Goal: Task Accomplishment & Management: Manage account settings

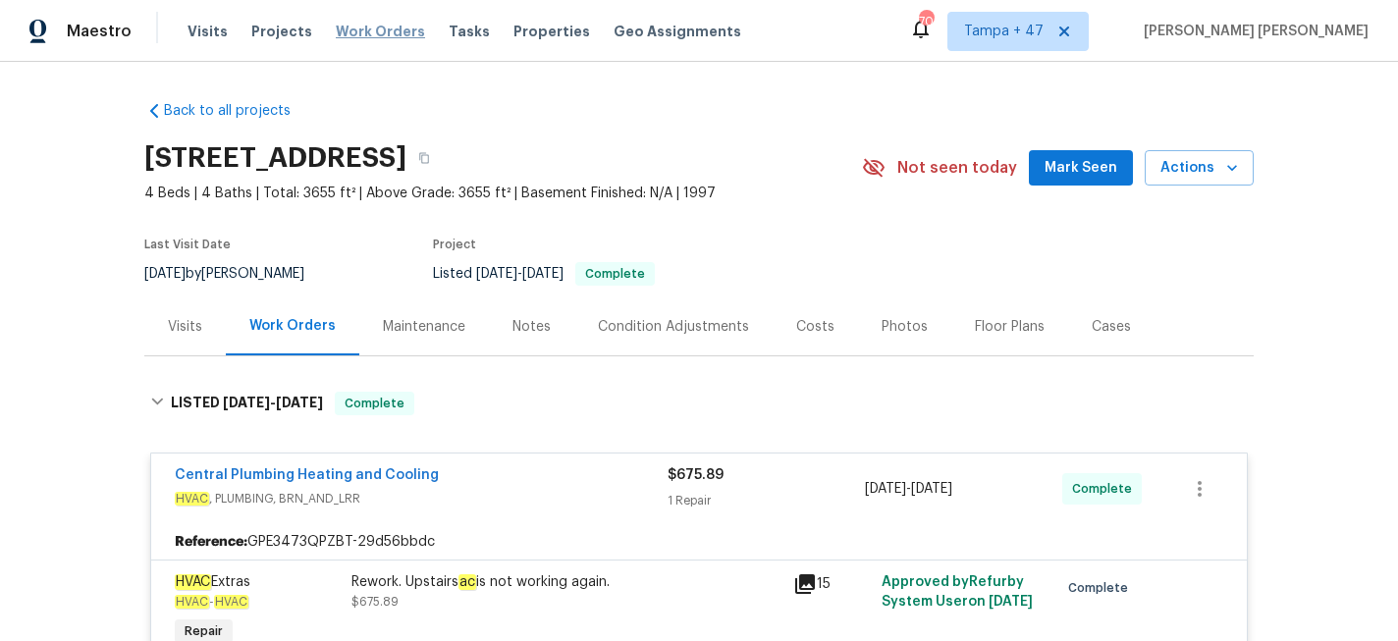
click at [381, 33] on span "Work Orders" at bounding box center [380, 32] width 89 height 20
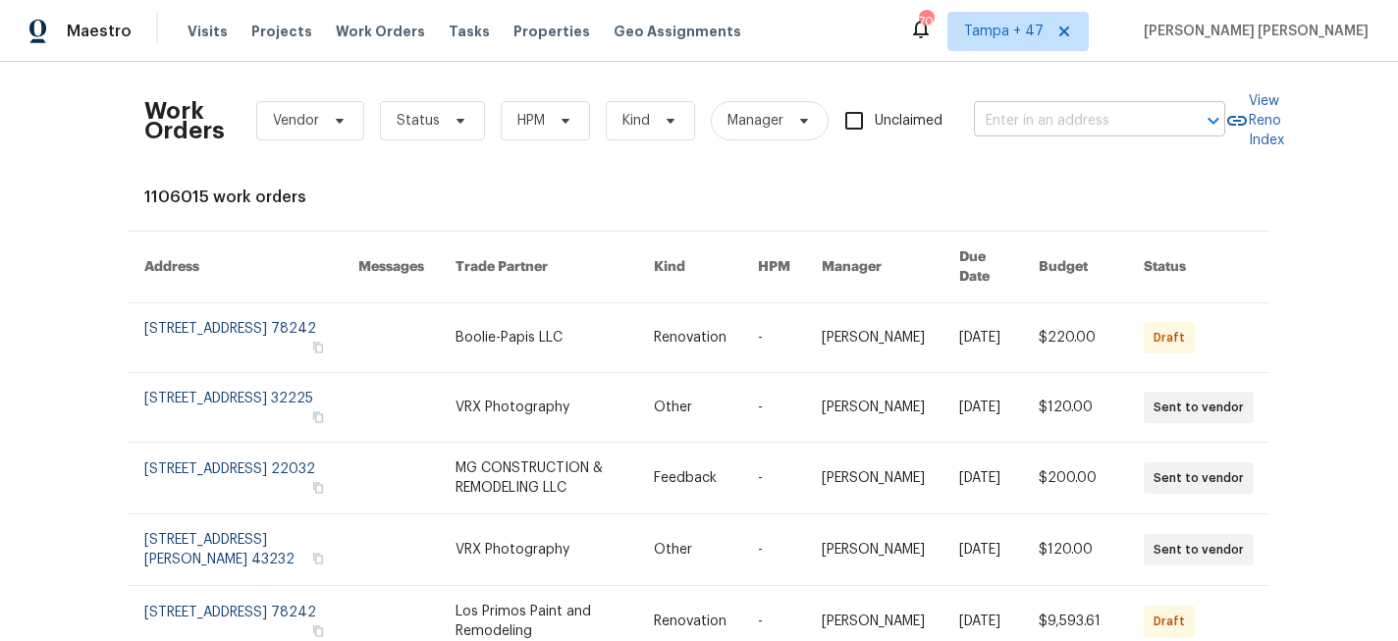
click at [1023, 113] on input "text" at bounding box center [1072, 121] width 196 height 30
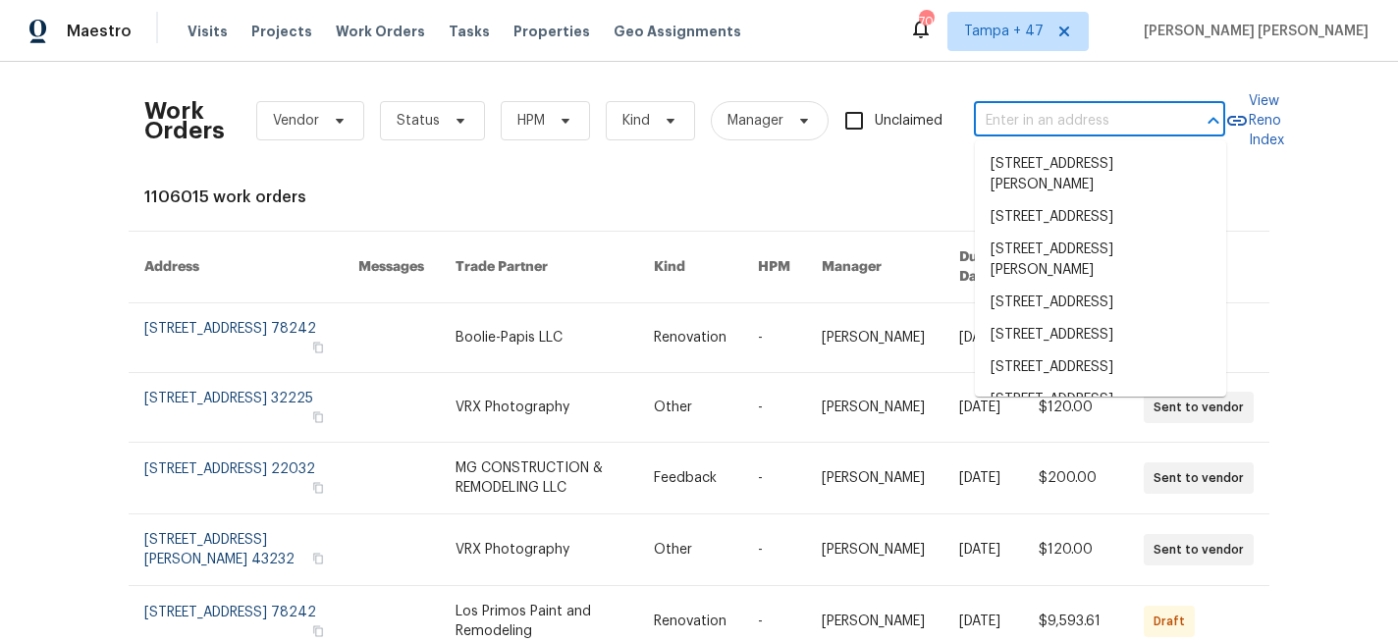
paste input "[STREET_ADDRESS][PERSON_NAME]"
type input "[STREET_ADDRESS][PERSON_NAME]"
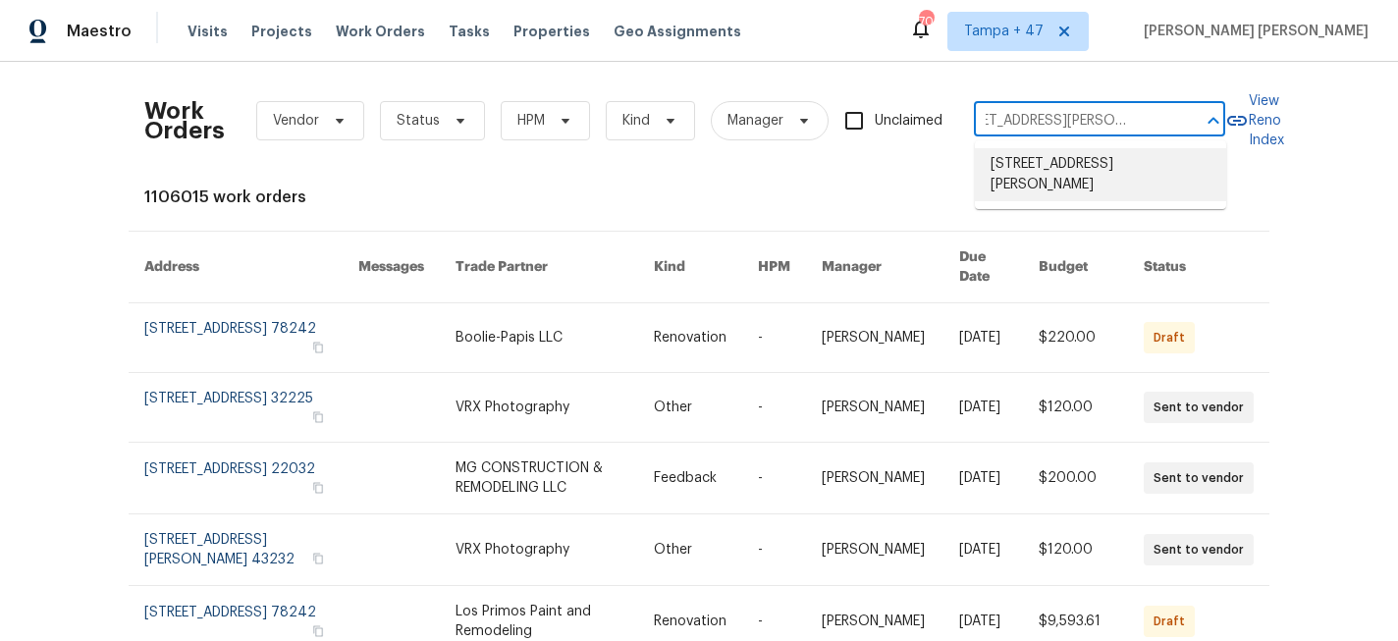
click at [1043, 158] on li "[STREET_ADDRESS][PERSON_NAME]" at bounding box center [1100, 174] width 251 height 53
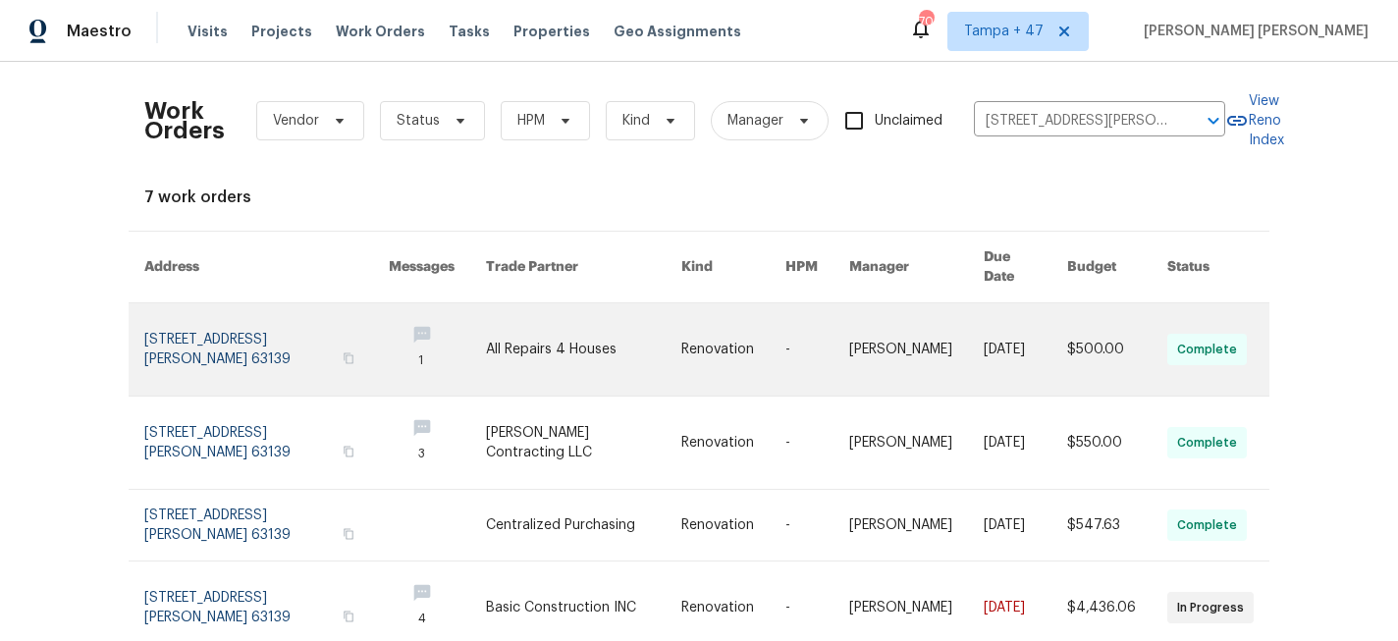
click at [990, 359] on link at bounding box center [1024, 349] width 83 height 92
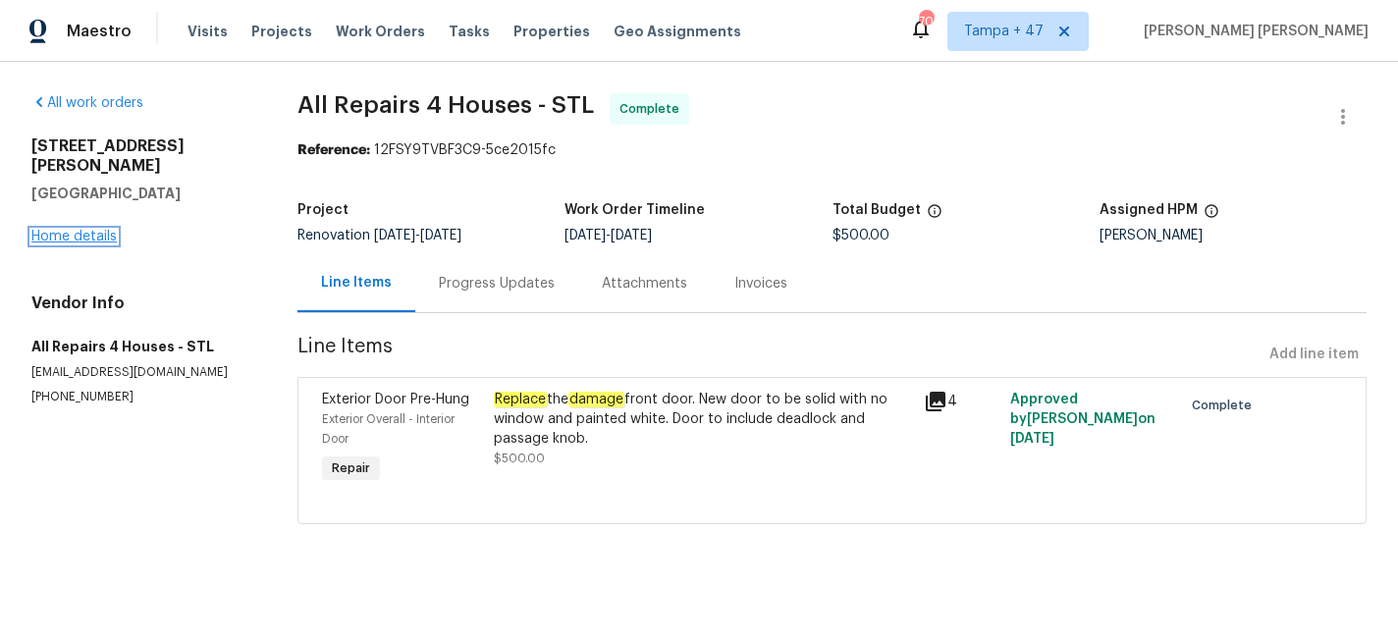
click at [71, 230] on link "Home details" at bounding box center [73, 237] width 85 height 14
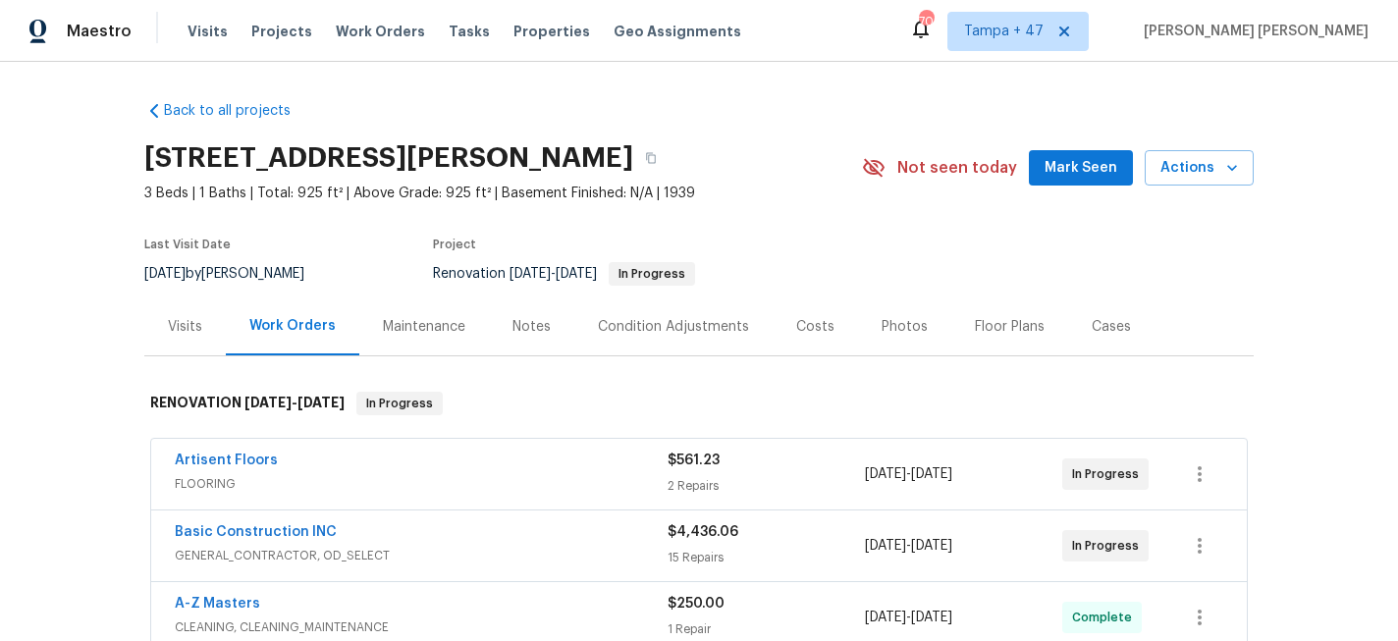
click at [184, 329] on div "Visits" at bounding box center [185, 327] width 34 height 20
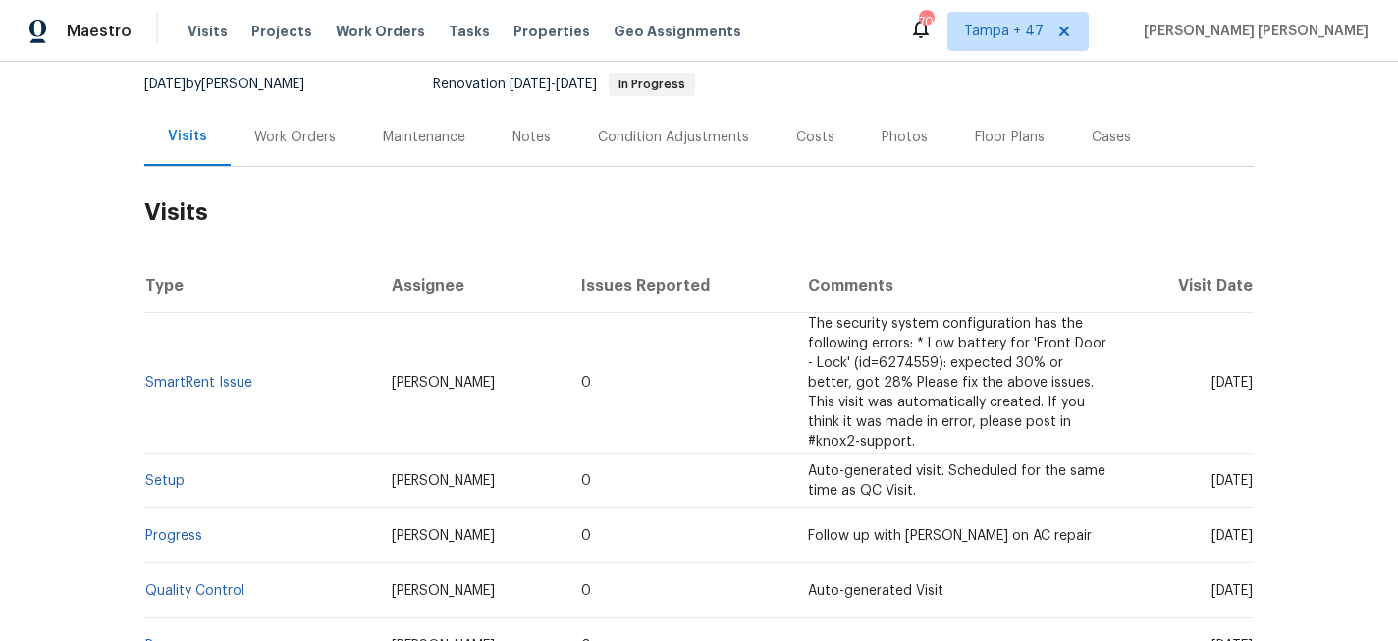
scroll to position [533, 0]
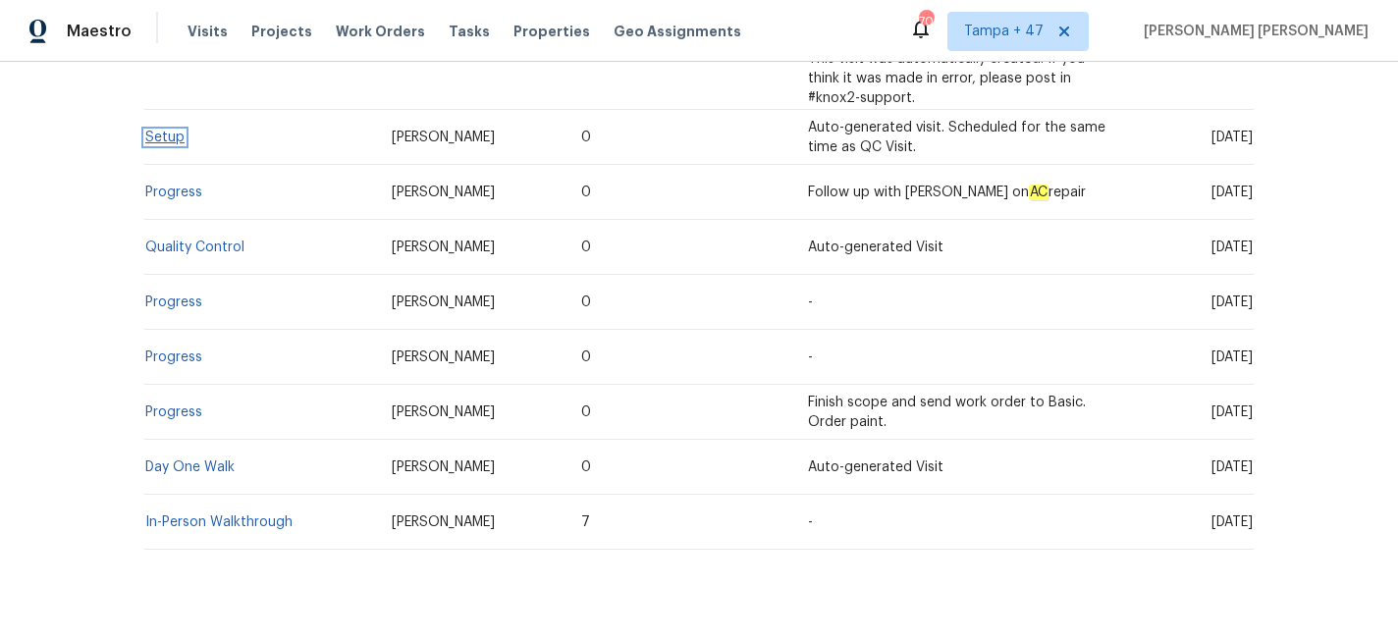
click at [174, 131] on link "Setup" at bounding box center [164, 138] width 39 height 14
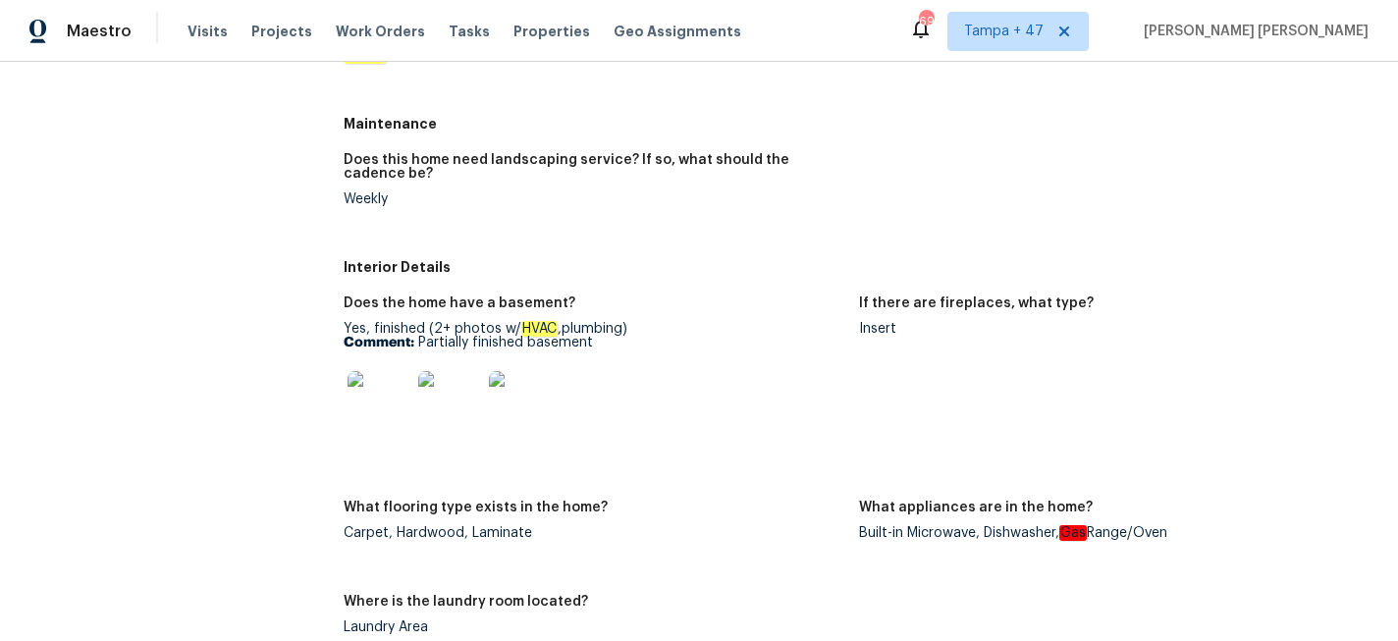
scroll to position [651, 0]
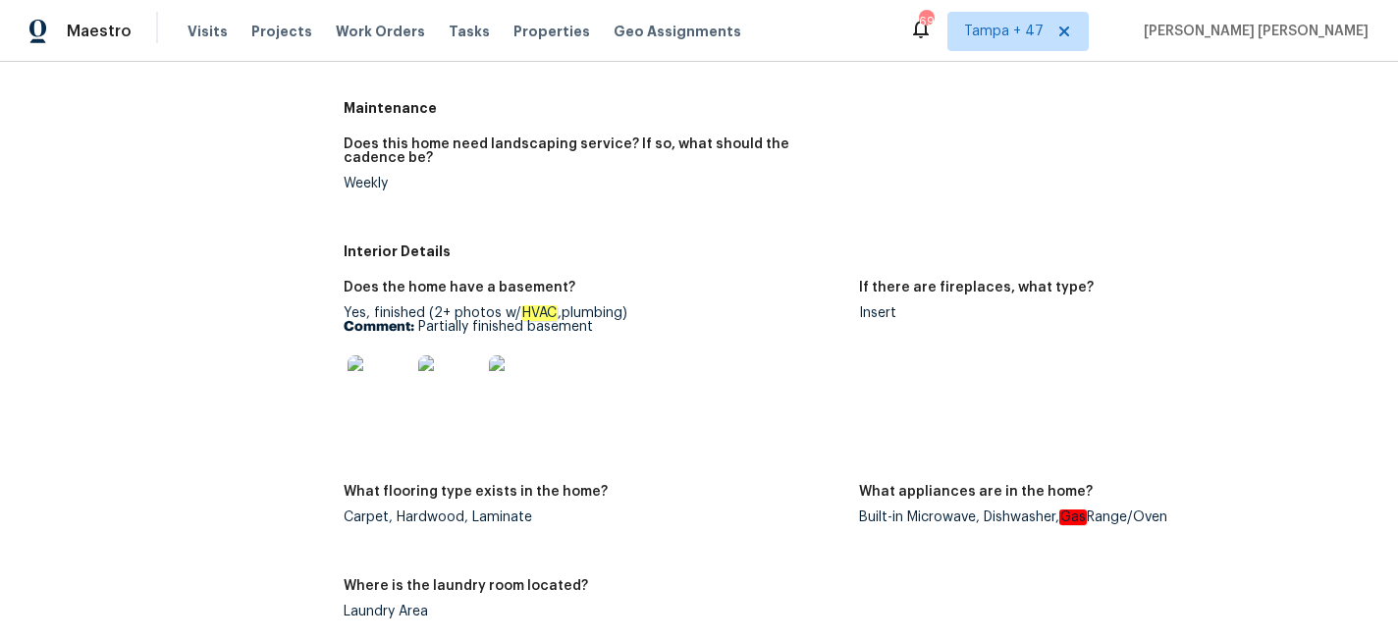
click at [401, 375] on img at bounding box center [378, 386] width 63 height 63
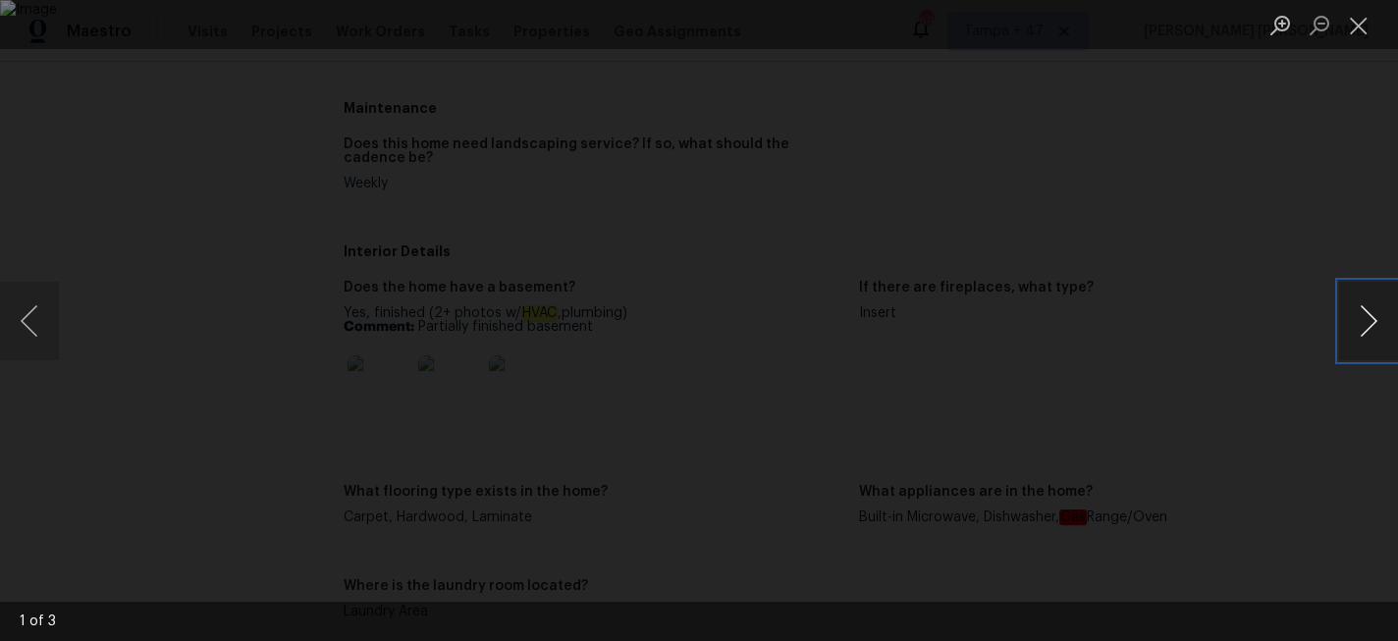
click at [1376, 309] on button "Next image" at bounding box center [1368, 321] width 59 height 79
click at [1209, 378] on div "Lightbox" at bounding box center [699, 320] width 1398 height 641
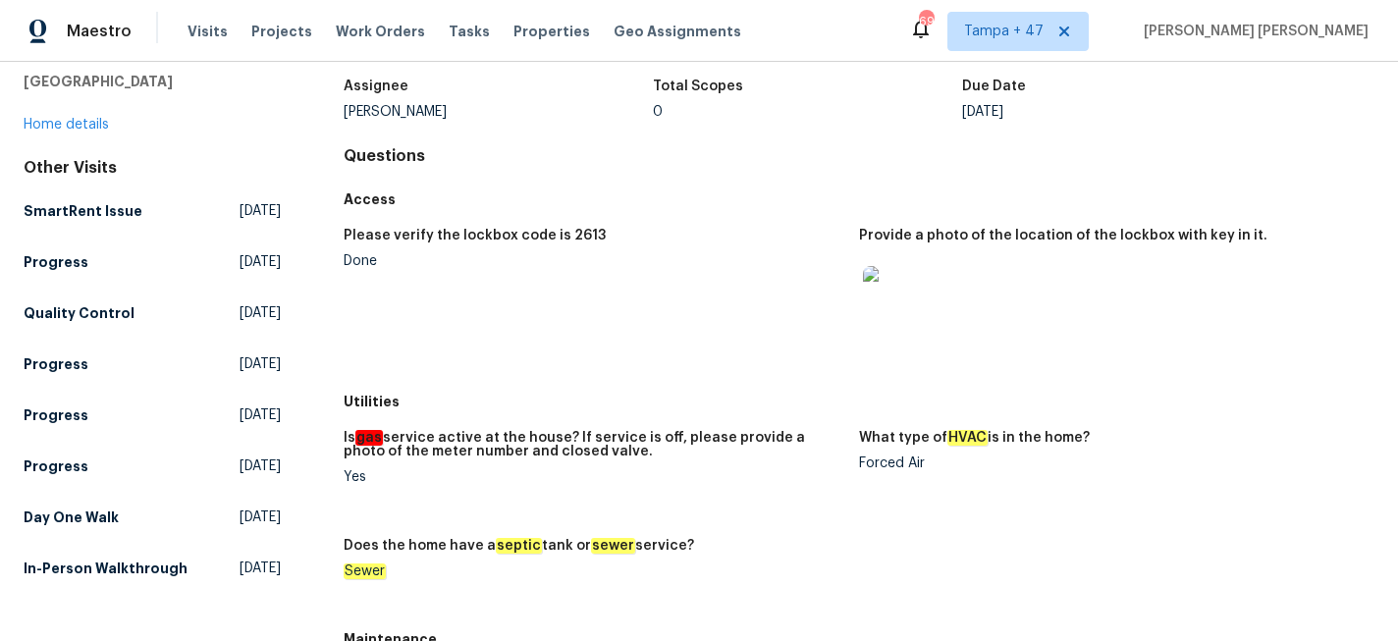
scroll to position [204, 0]
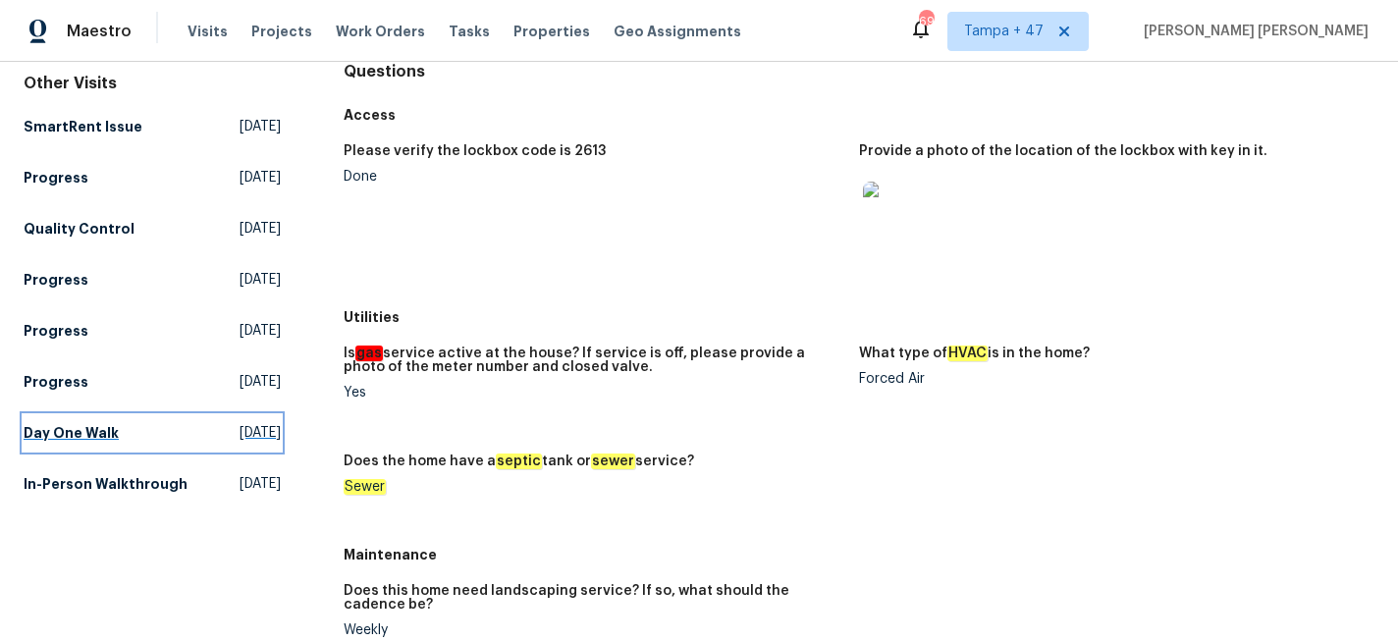
click at [83, 424] on link "Day One Walk [DATE]" at bounding box center [152, 432] width 257 height 35
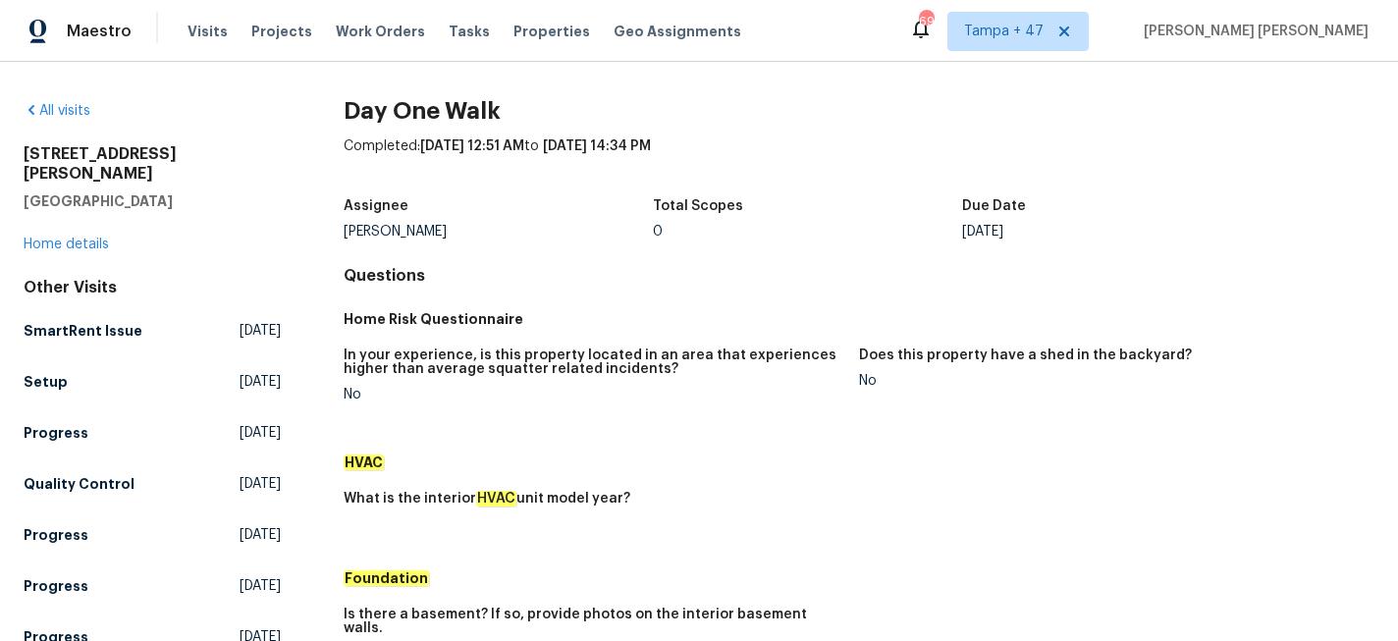
scroll to position [609, 0]
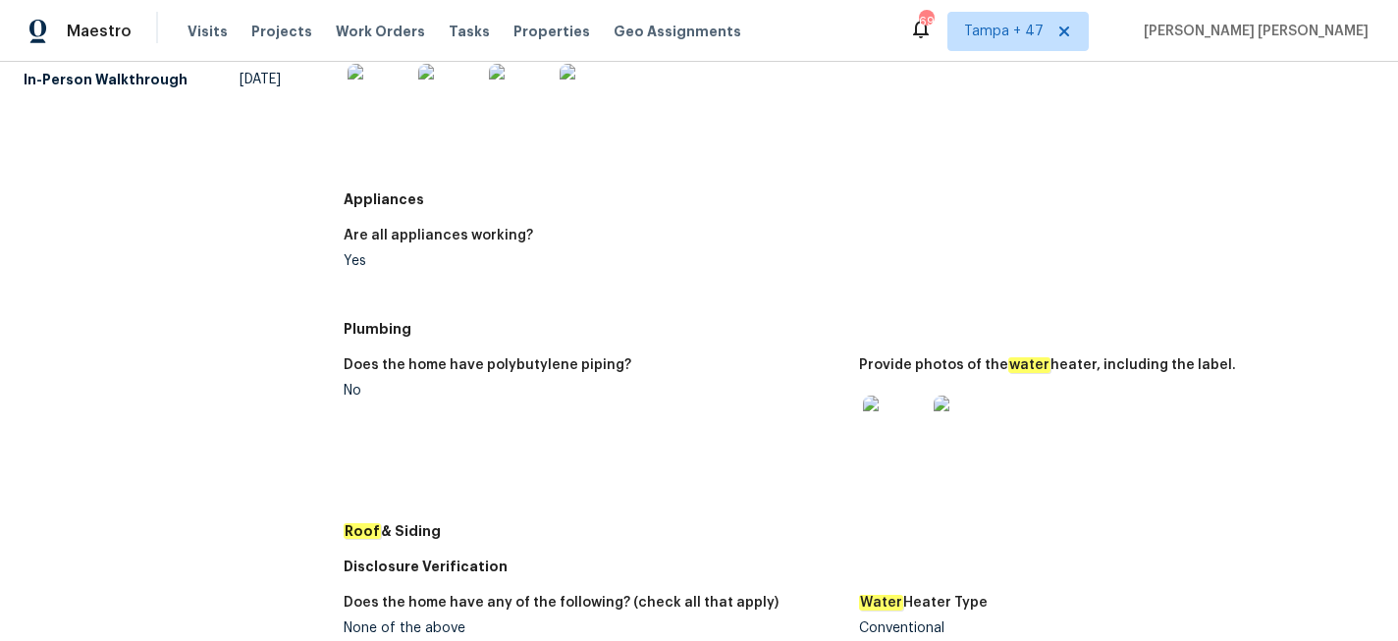
click at [895, 404] on img at bounding box center [894, 427] width 63 height 63
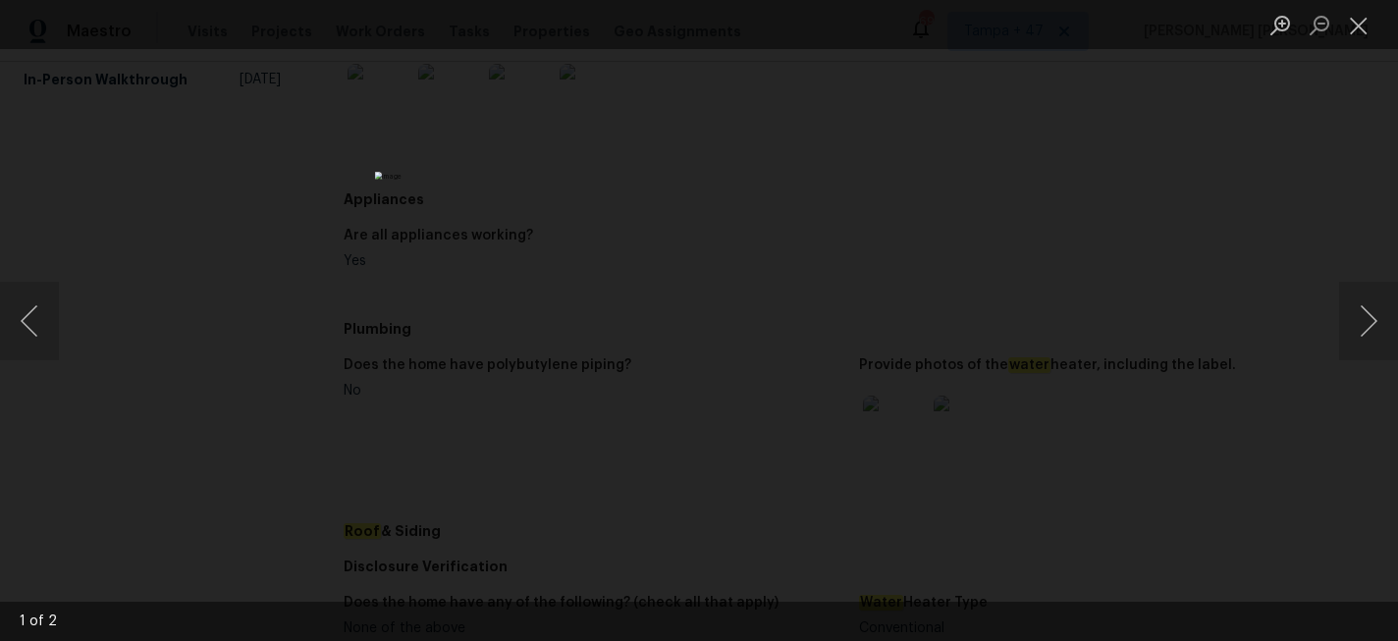
click at [1198, 345] on div "Lightbox" at bounding box center [699, 320] width 1398 height 641
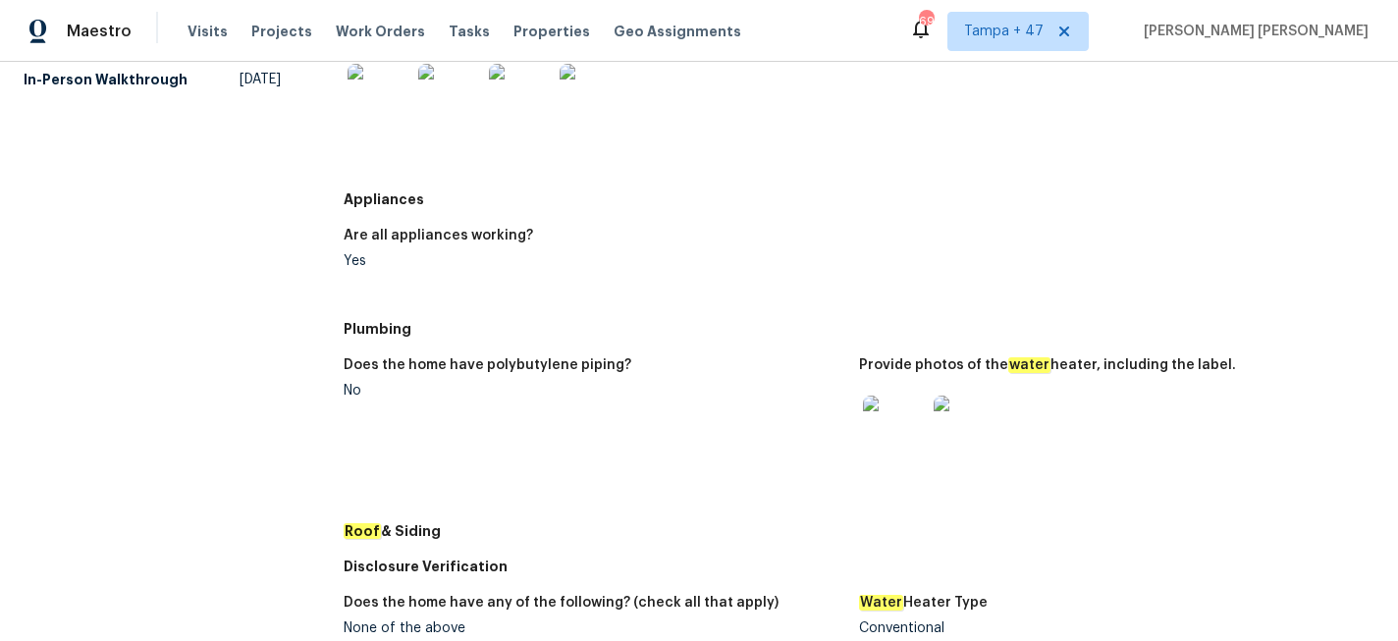
click at [888, 415] on img at bounding box center [894, 427] width 63 height 63
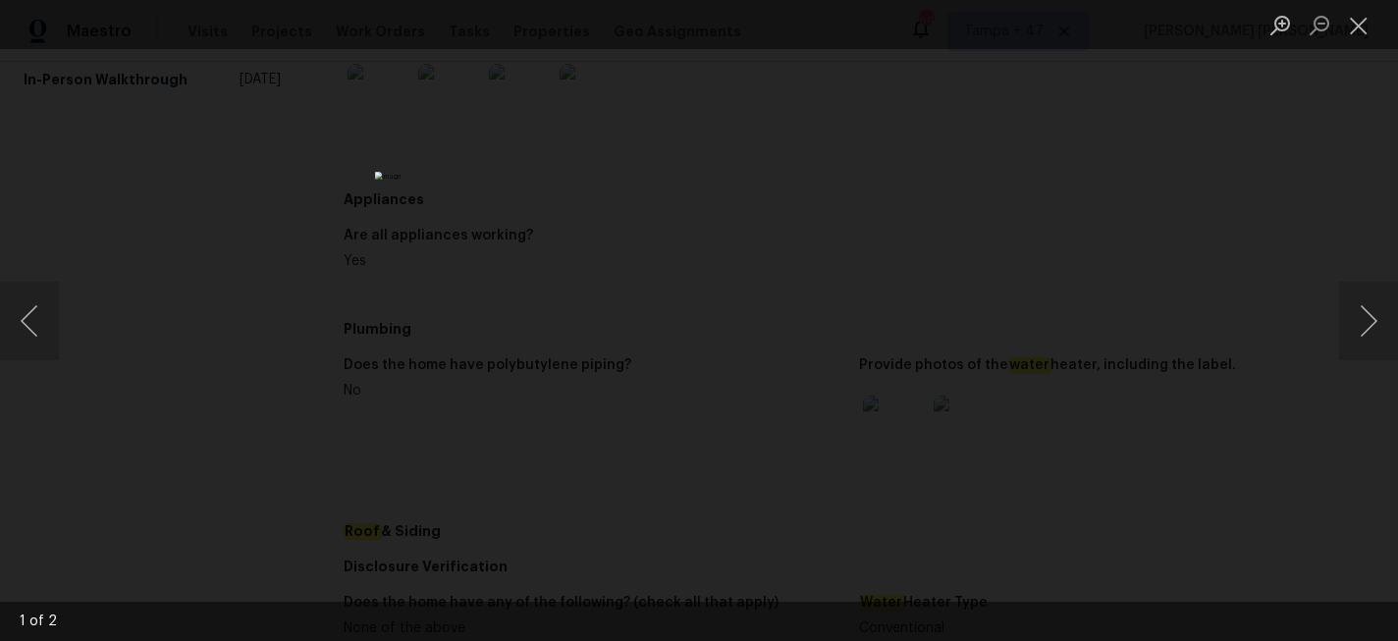
click at [1135, 292] on div "Lightbox" at bounding box center [699, 320] width 1398 height 641
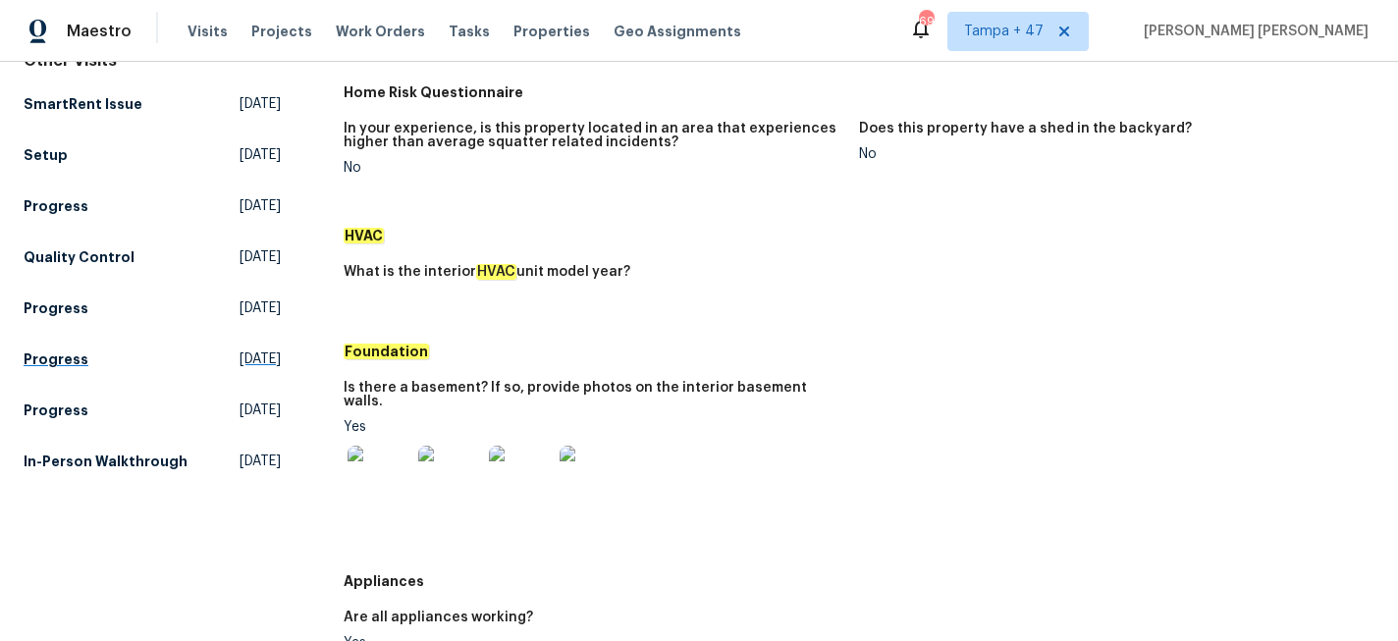
scroll to position [0, 0]
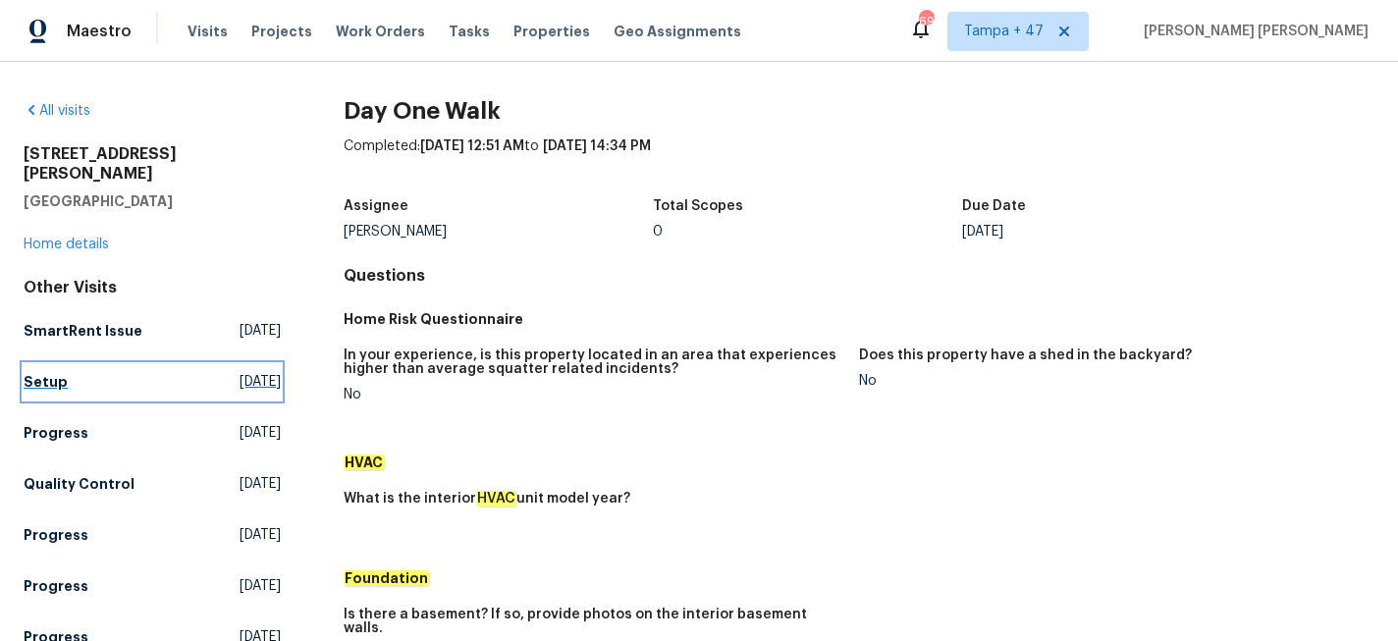
click at [62, 372] on h5 "Setup" at bounding box center [46, 382] width 44 height 20
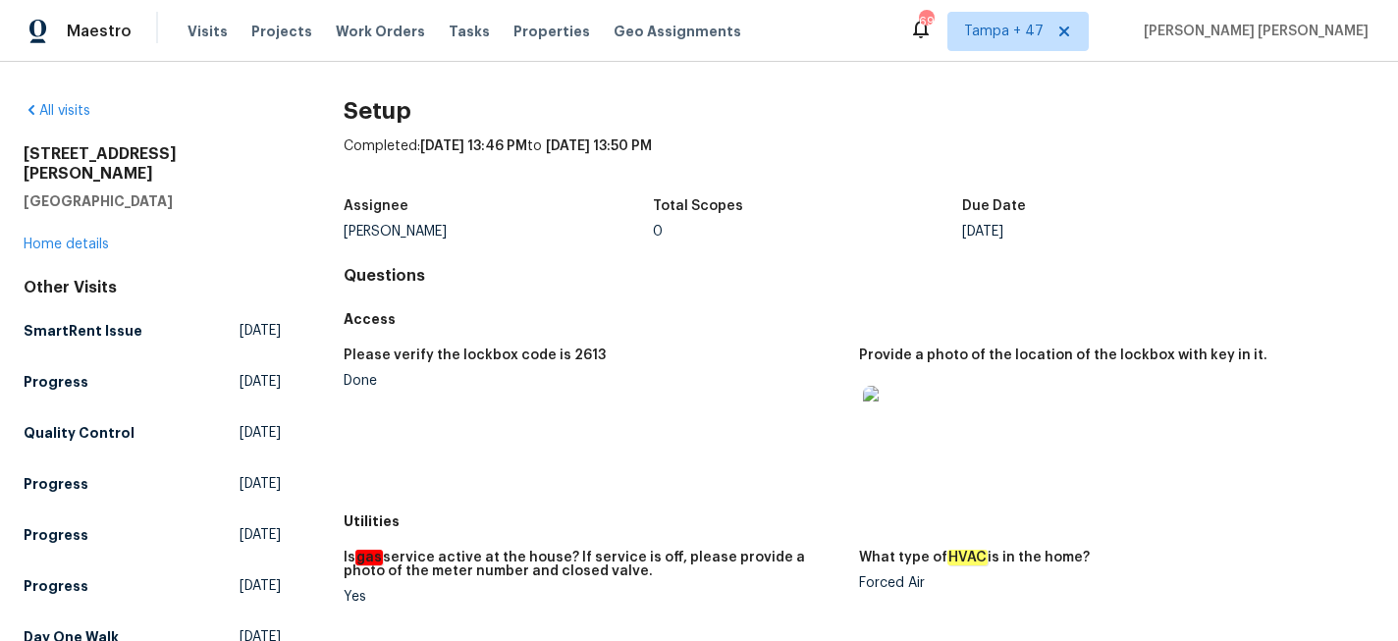
scroll to position [1203, 0]
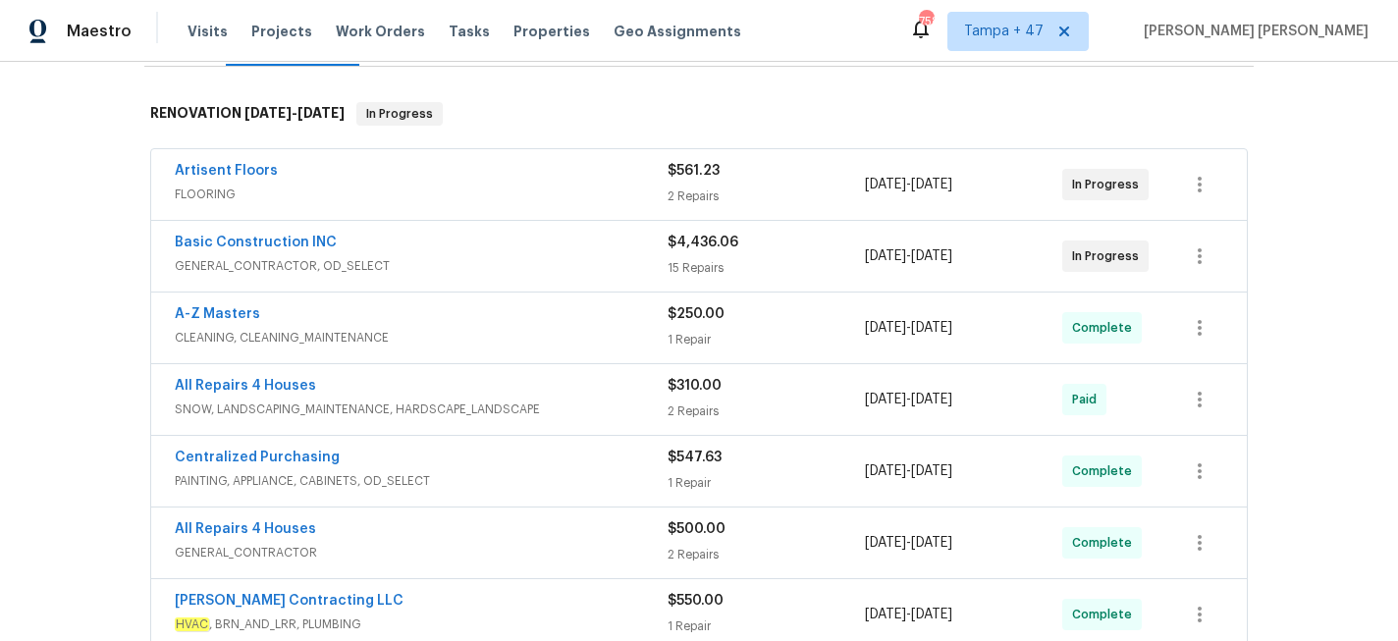
scroll to position [554, 0]
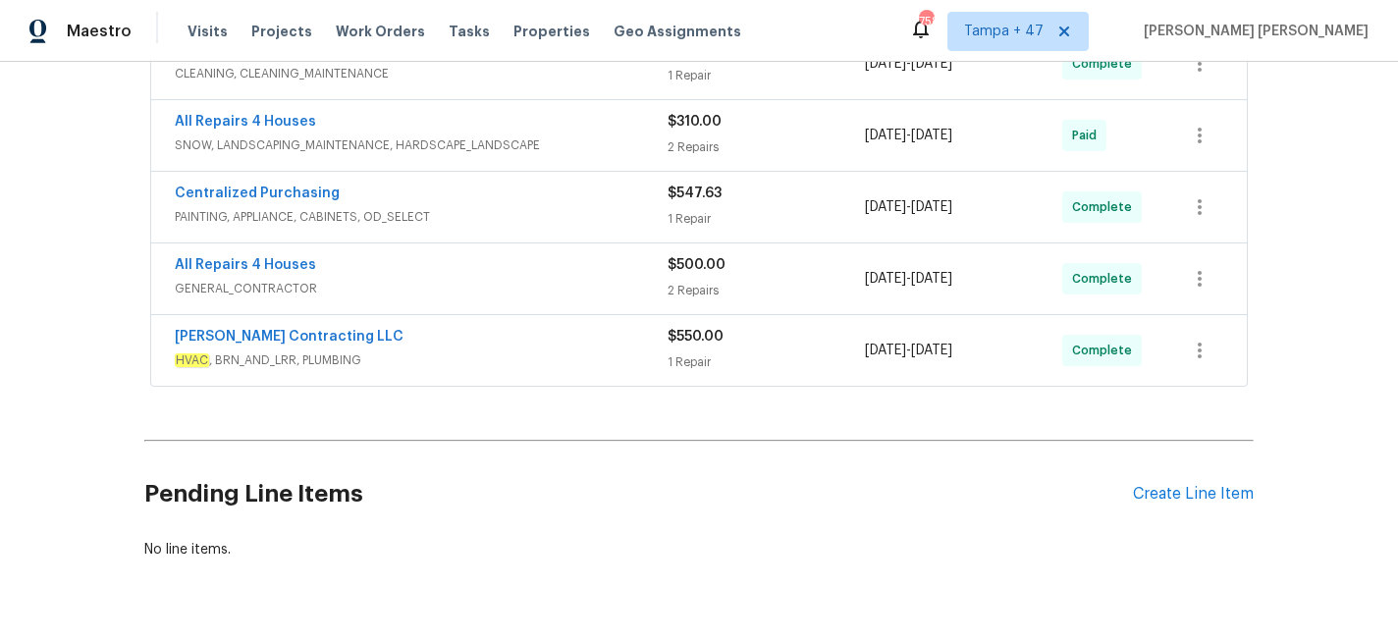
click at [565, 341] on div "[PERSON_NAME] Contracting LLC" at bounding box center [421, 339] width 493 height 24
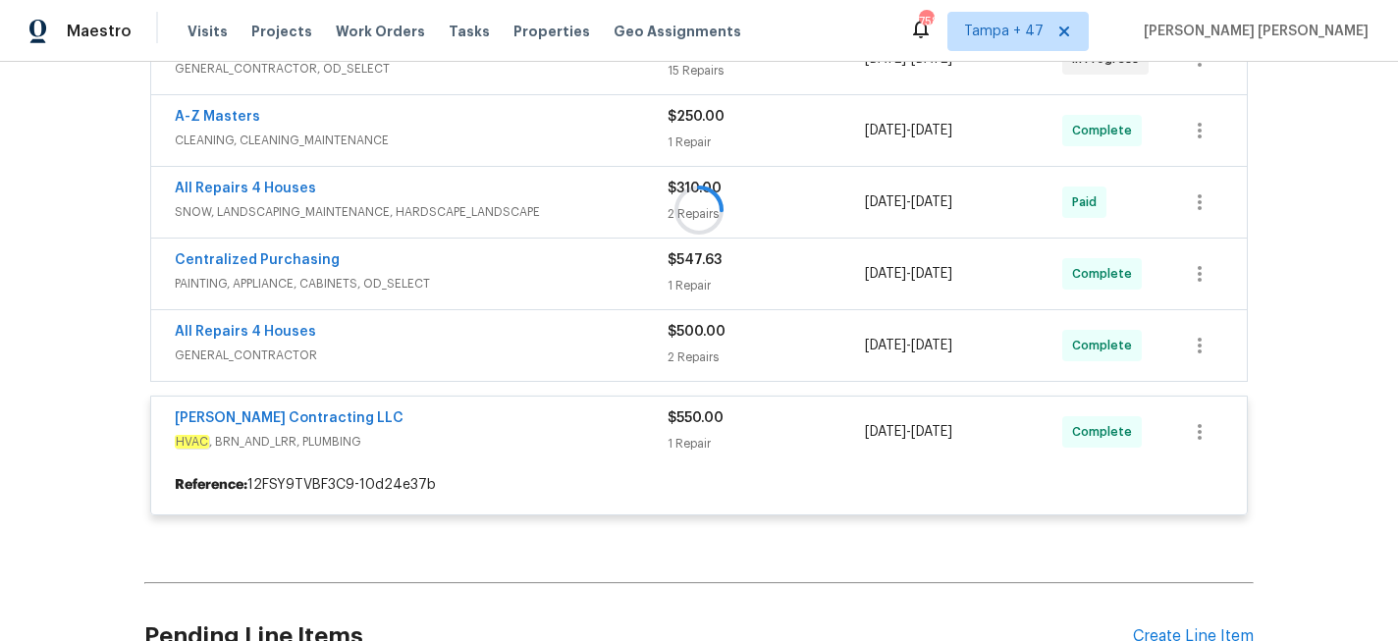
scroll to position [472, 0]
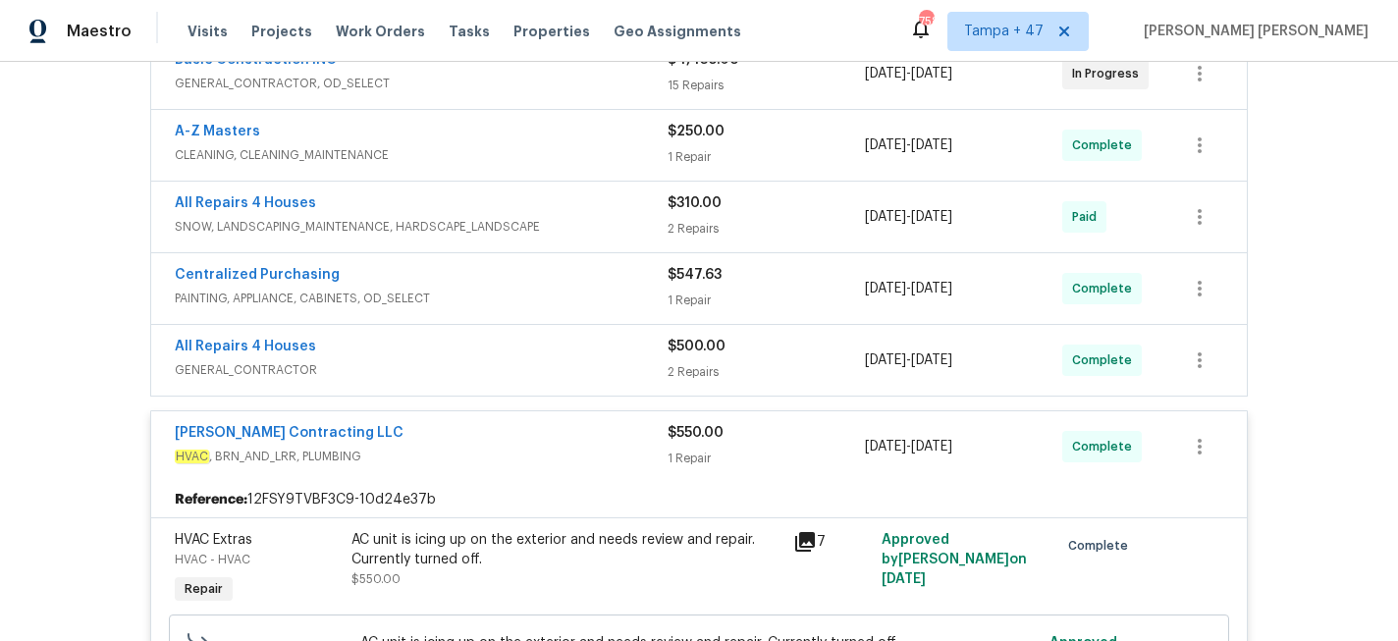
click at [594, 354] on div "All Repairs 4 Houses" at bounding box center [421, 349] width 493 height 24
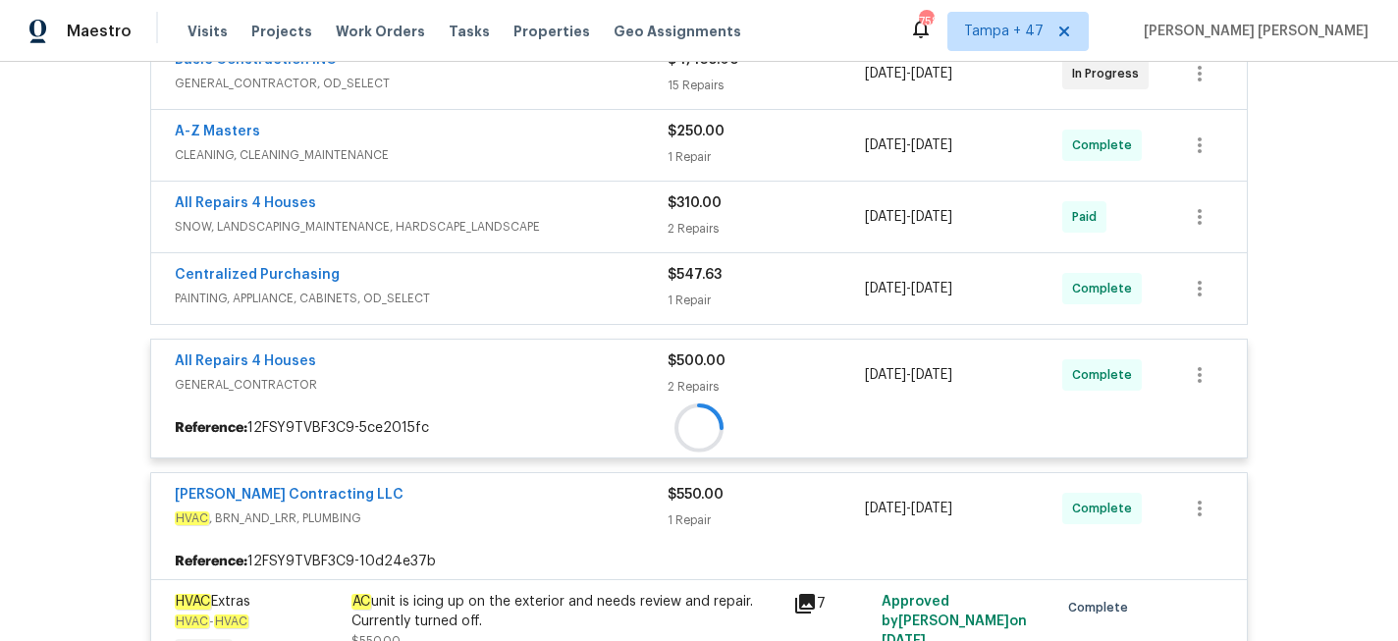
scroll to position [390, 0]
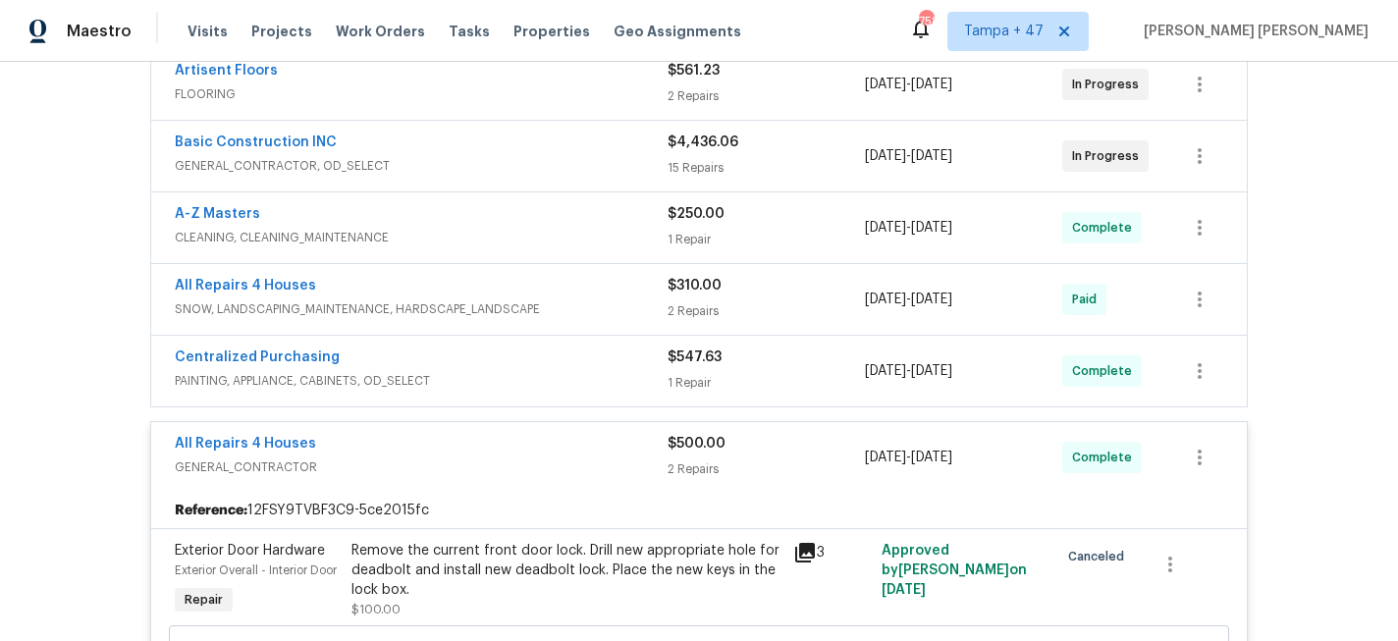
click at [601, 354] on div "Centralized Purchasing" at bounding box center [421, 359] width 493 height 24
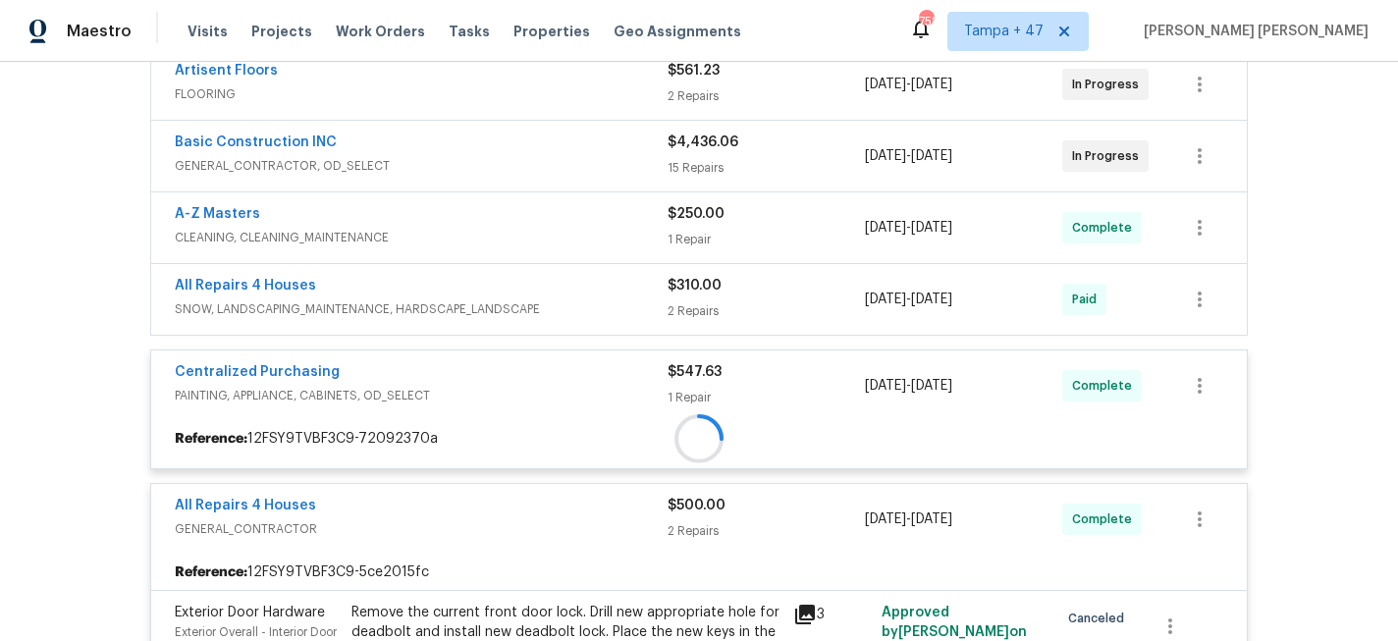
scroll to position [323, 0]
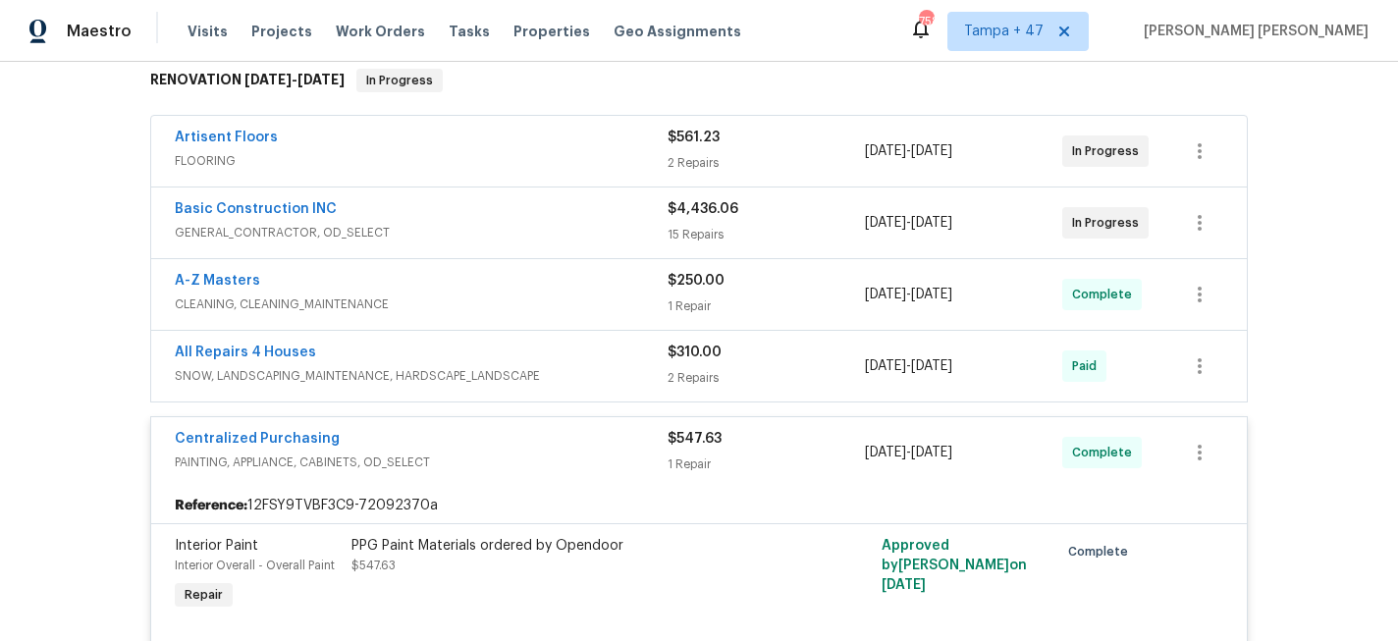
click at [617, 355] on div "All Repairs 4 Houses" at bounding box center [421, 355] width 493 height 24
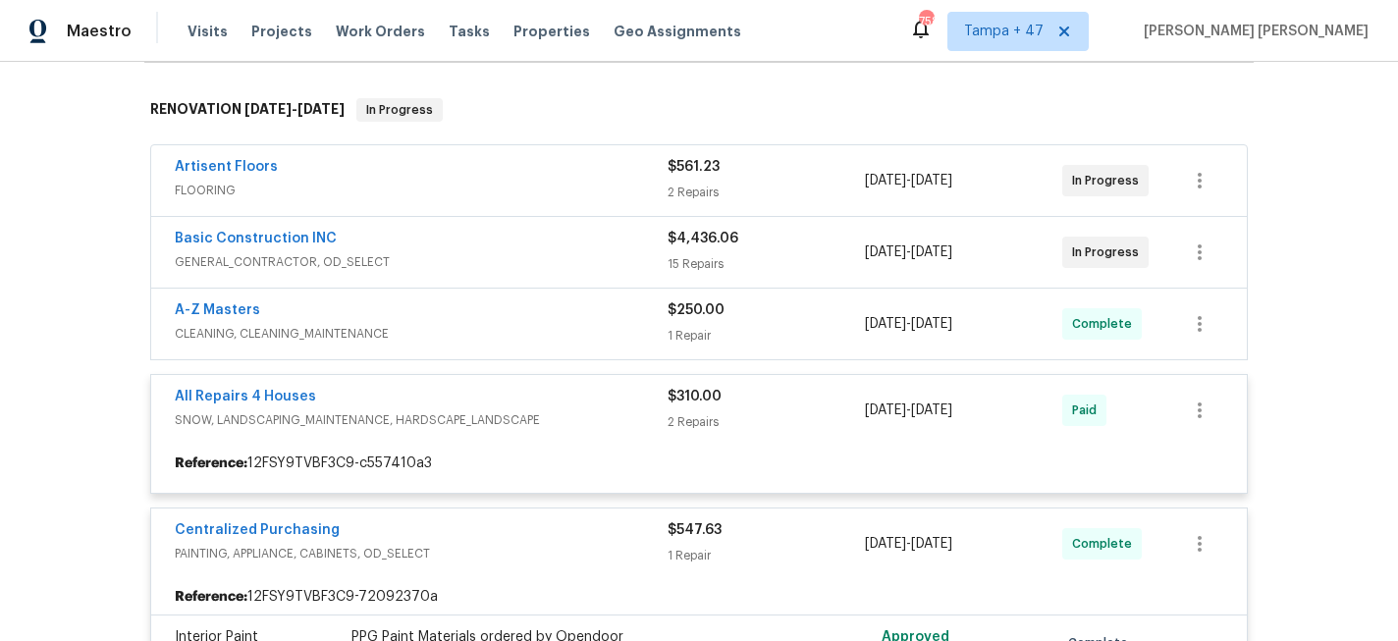
scroll to position [285, 0]
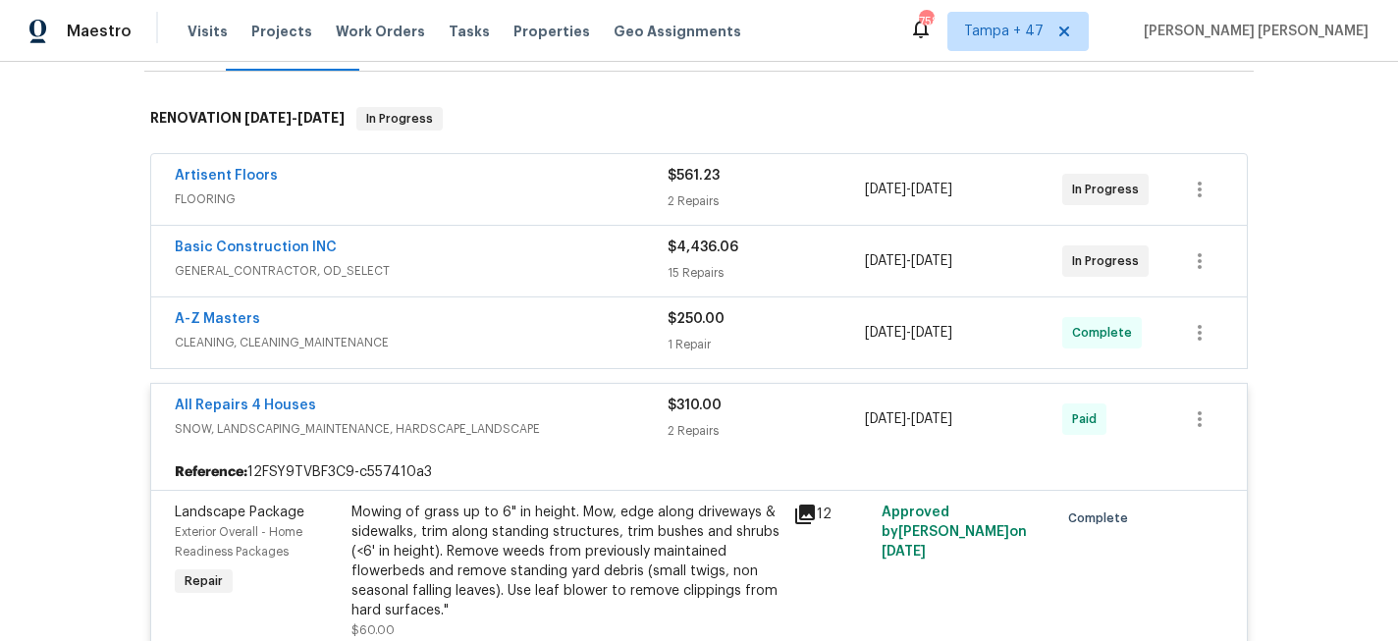
click at [627, 334] on span "CLEANING, CLEANING_MAINTENANCE" at bounding box center [421, 343] width 493 height 20
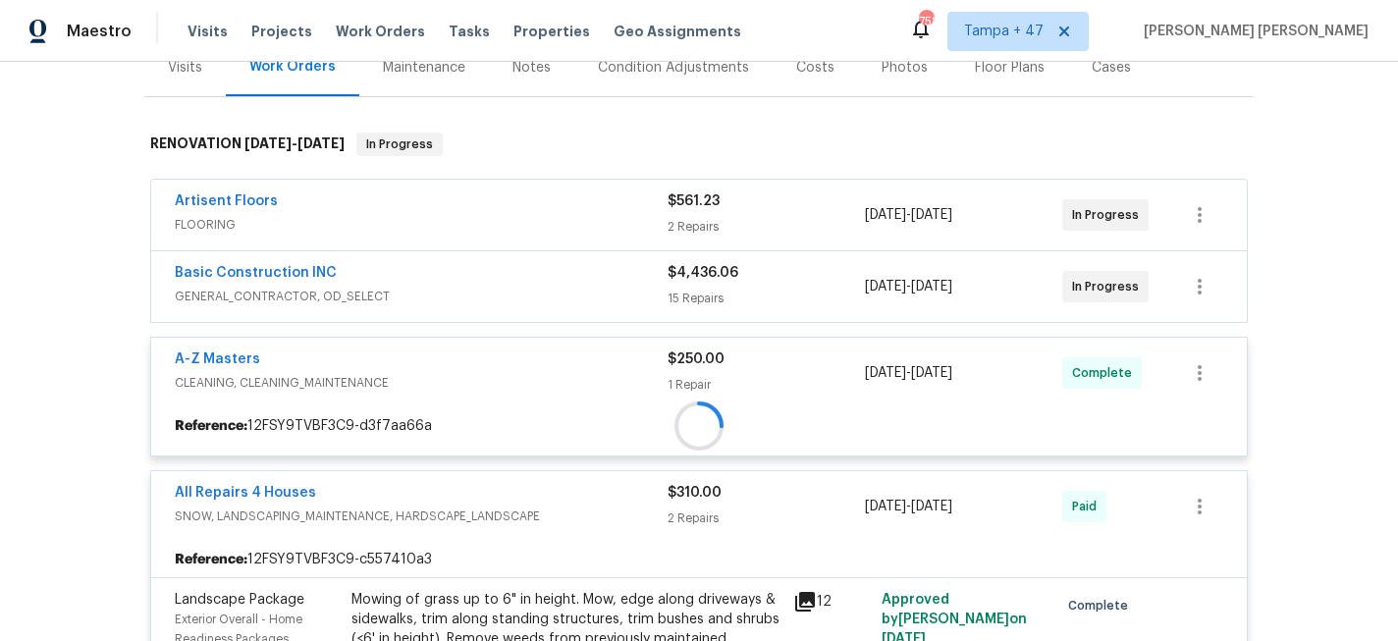
scroll to position [252, 0]
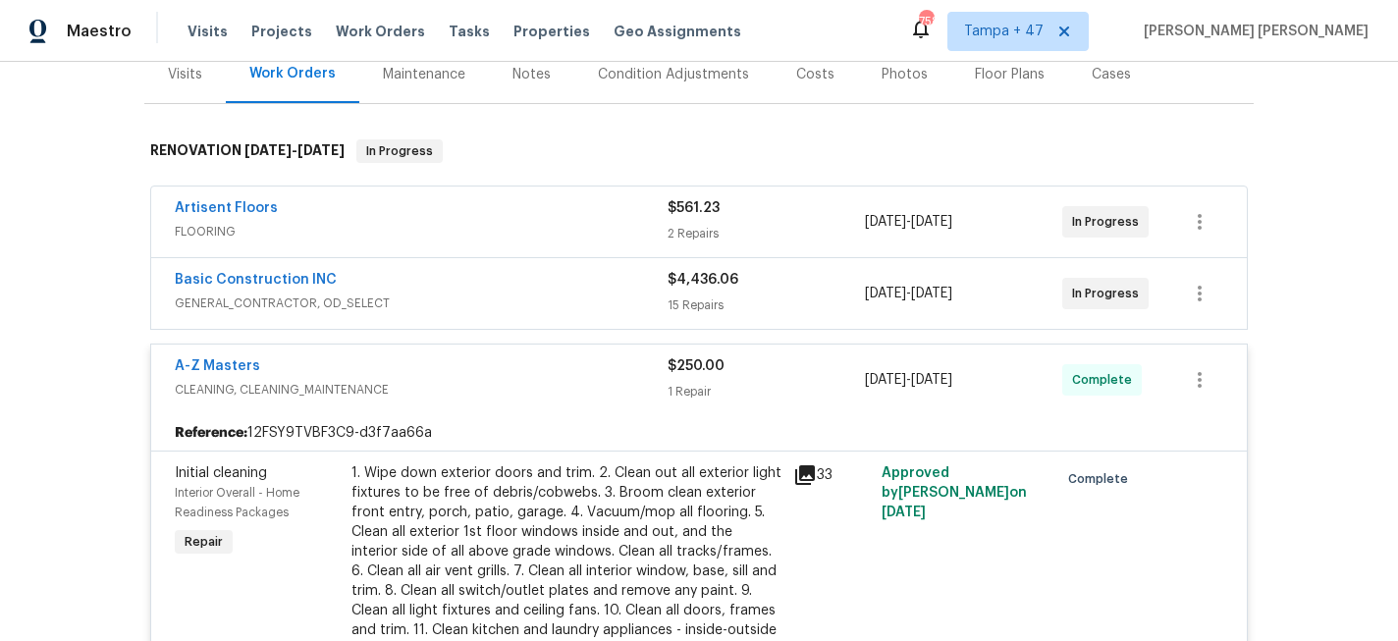
click at [634, 299] on span "GENERAL_CONTRACTOR, OD_SELECT" at bounding box center [421, 303] width 493 height 20
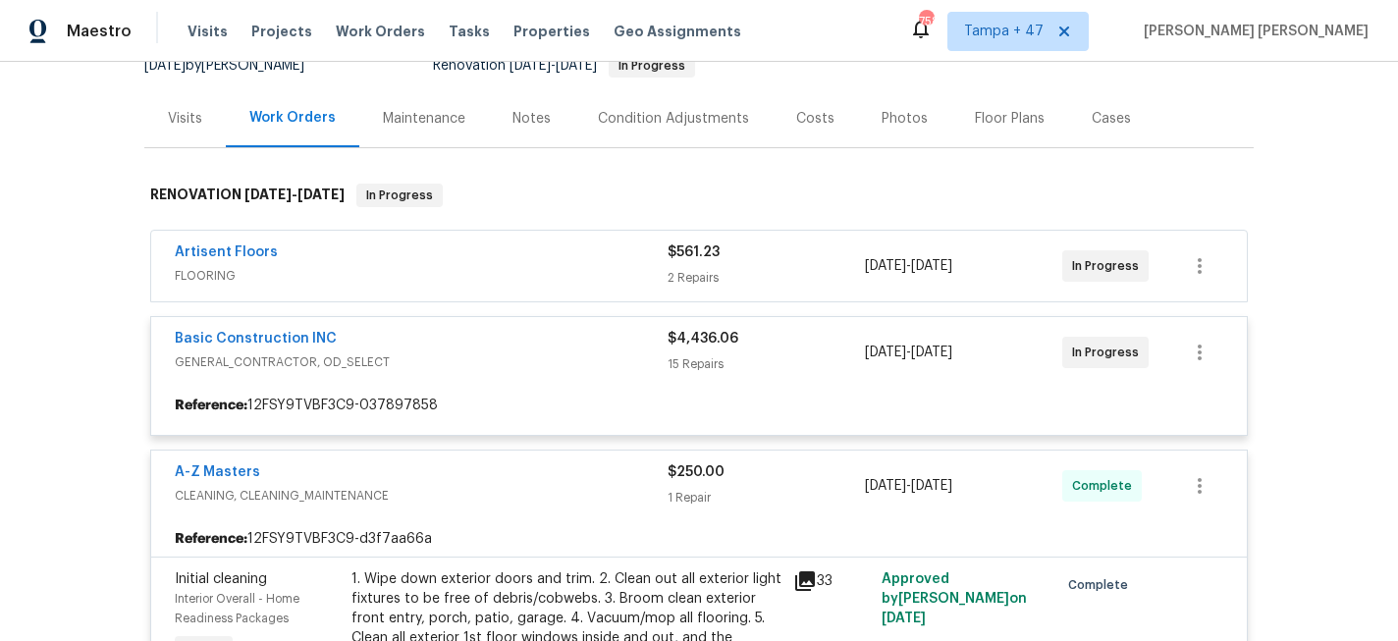
scroll to position [201, 0]
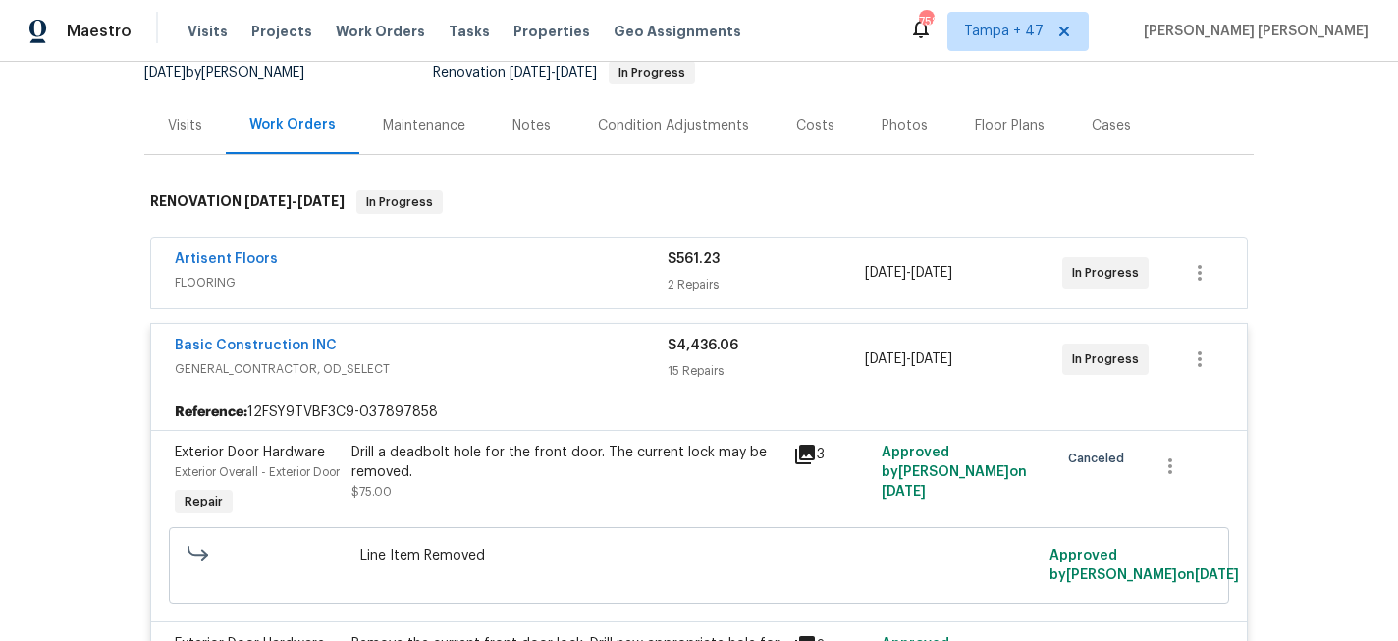
click at [609, 261] on div "Artisent Floors" at bounding box center [421, 261] width 493 height 24
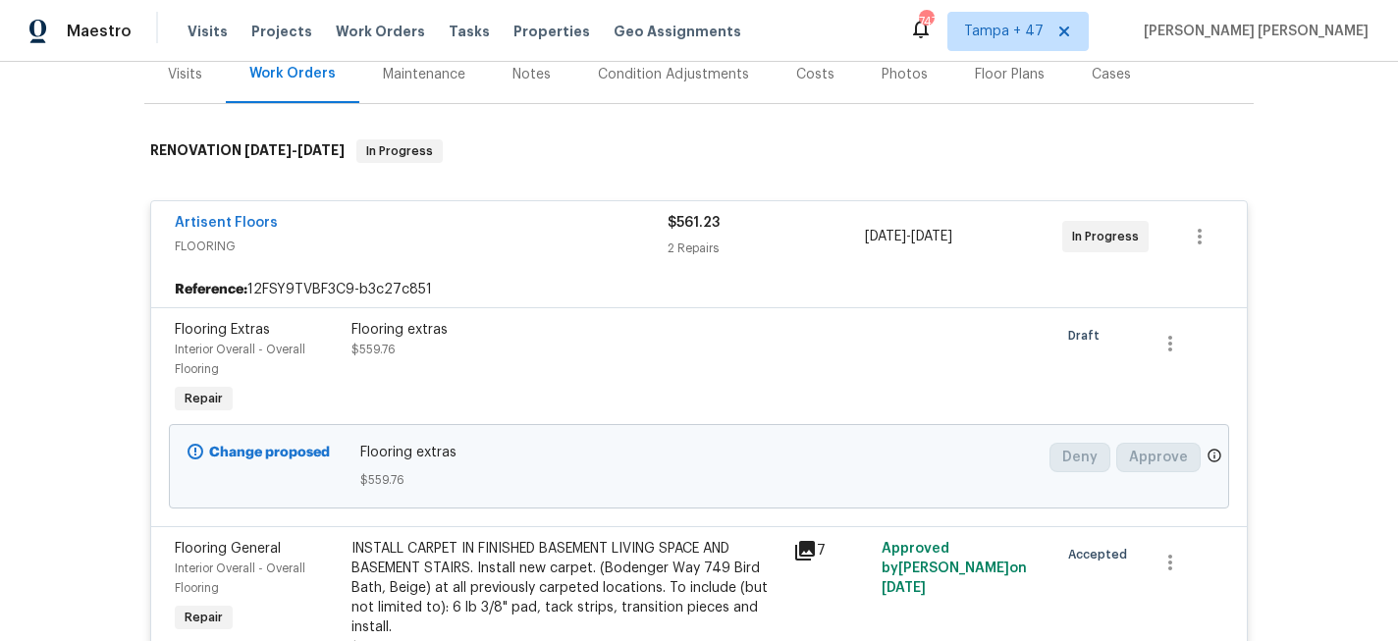
scroll to position [251, 0]
click at [557, 255] on span "FLOORING" at bounding box center [421, 248] width 493 height 20
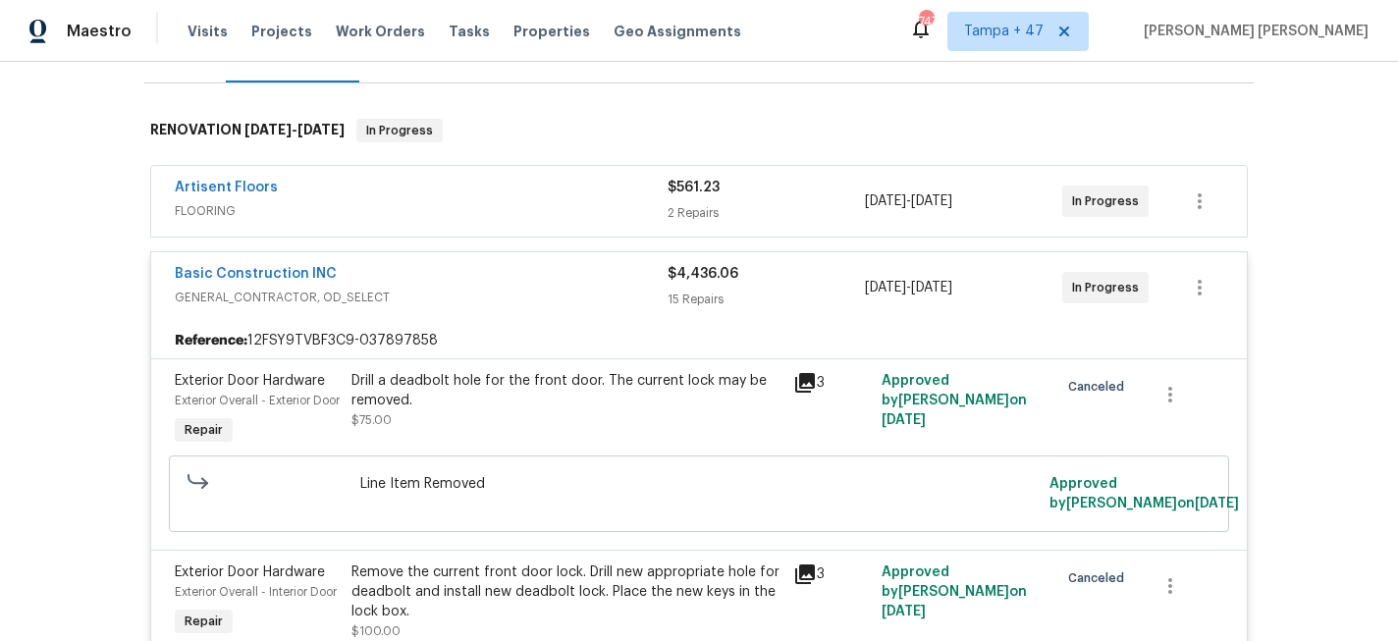
scroll to position [282, 0]
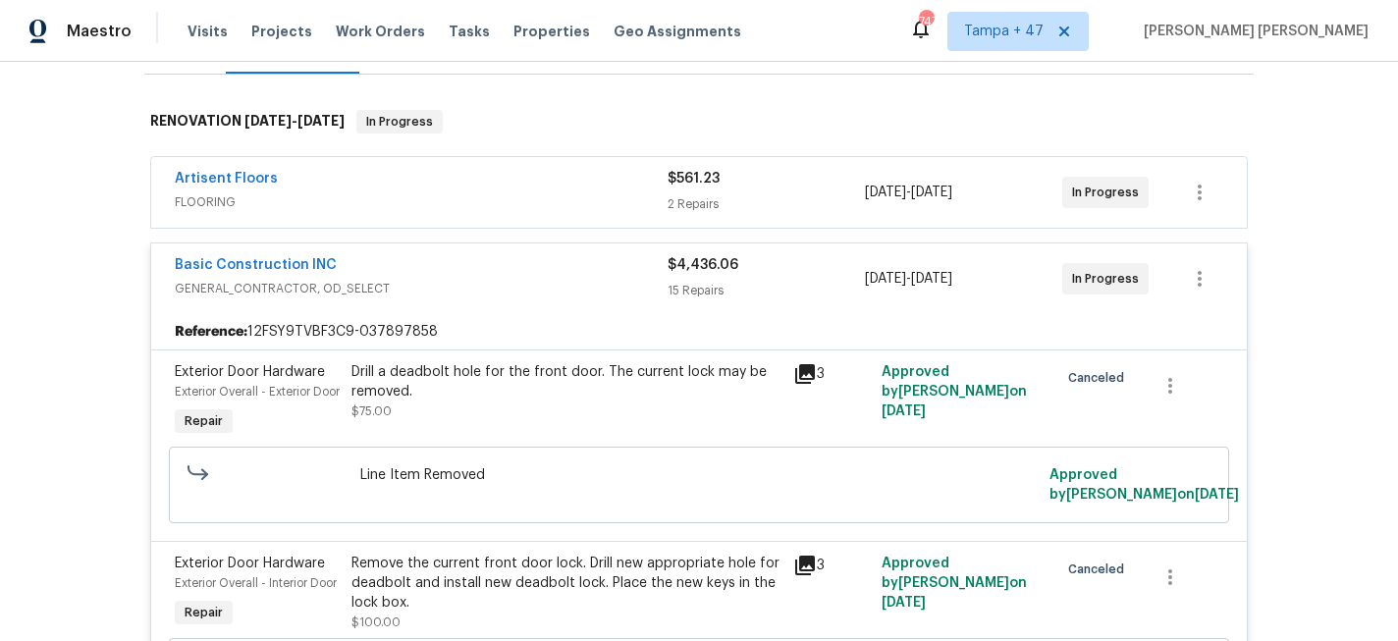
click at [581, 276] on div "Basic Construction INC" at bounding box center [421, 267] width 493 height 24
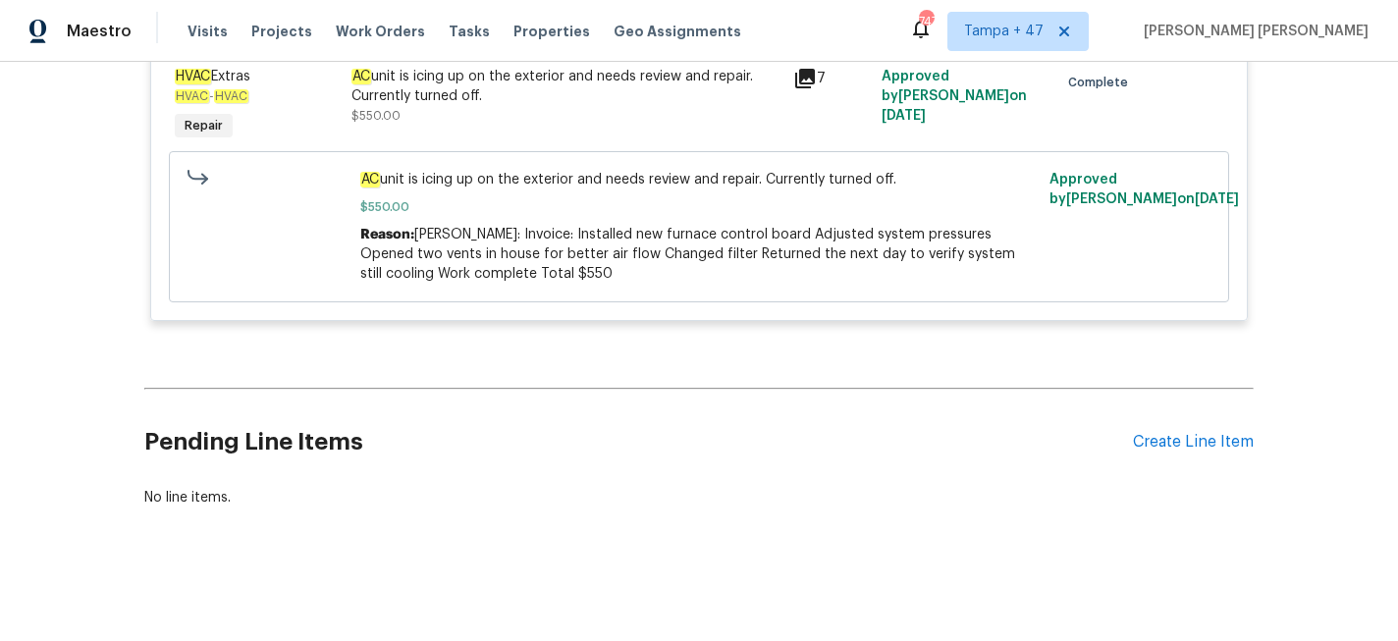
scroll to position [2456, 0]
